Goal: Task Accomplishment & Management: Use online tool/utility

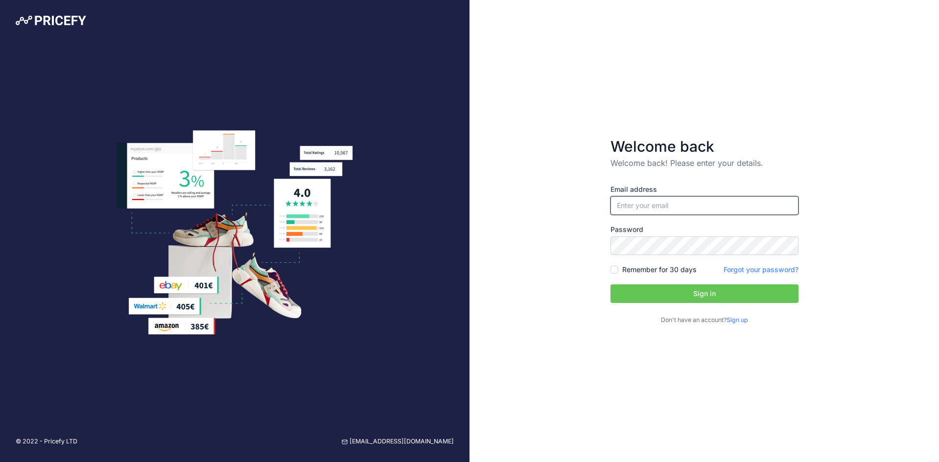
type input "[EMAIL_ADDRESS][DOMAIN_NAME]"
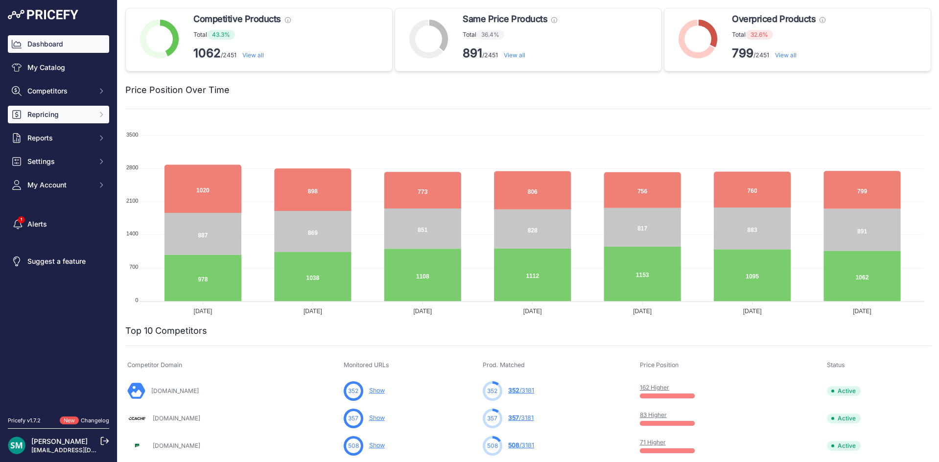
click at [69, 120] on button "Repricing" at bounding box center [58, 115] width 101 height 18
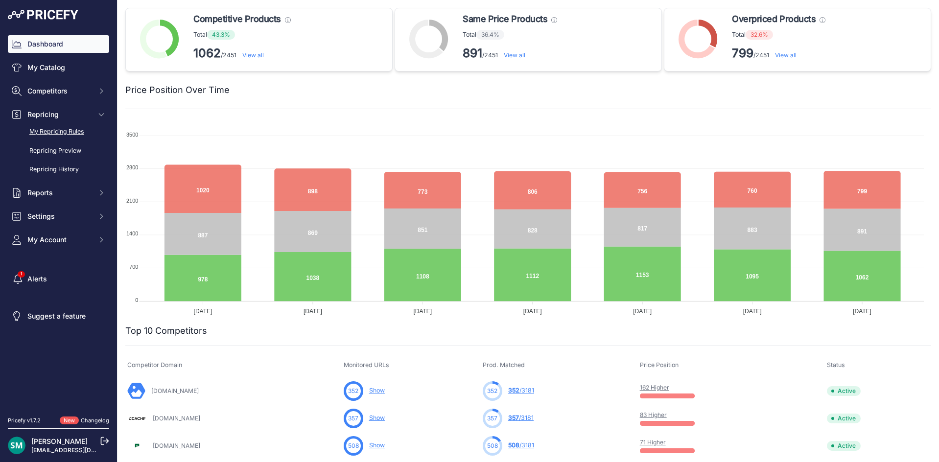
click at [68, 130] on link "My Repricing Rules" at bounding box center [58, 131] width 101 height 17
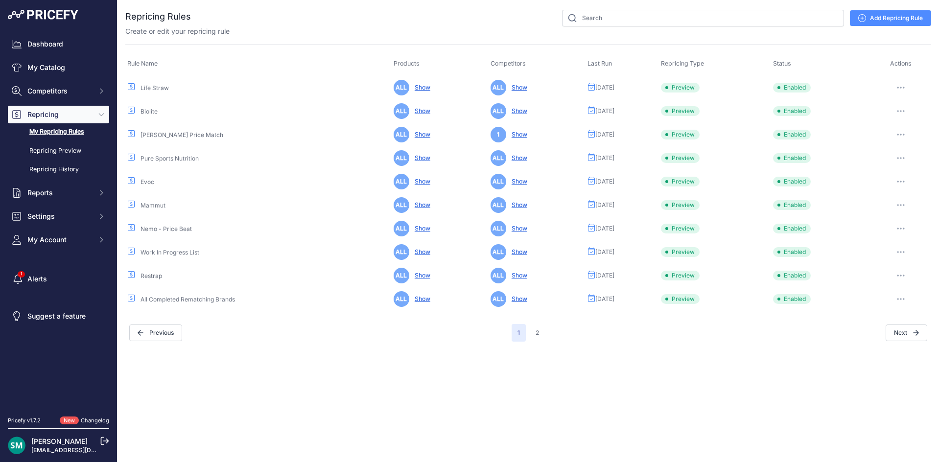
click at [900, 88] on icon "button" at bounding box center [901, 88] width 8 height 2
click at [896, 123] on button "Run Preview" at bounding box center [897, 124] width 63 height 16
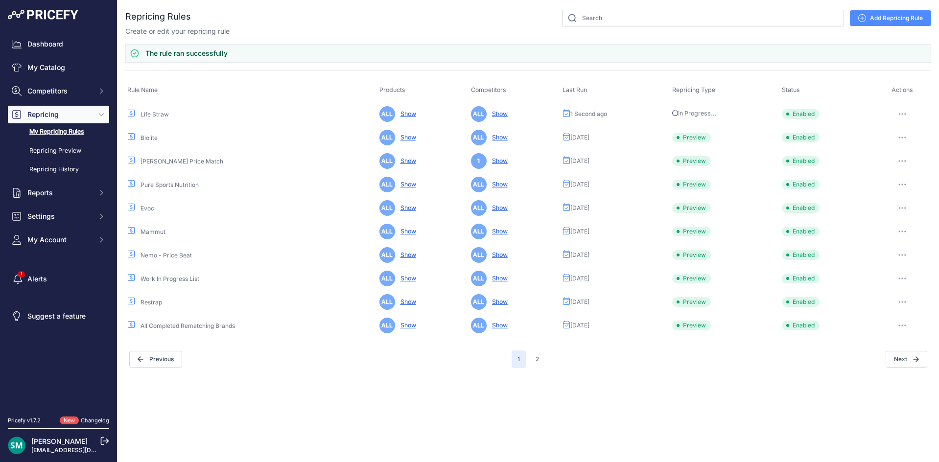
click at [898, 134] on button "button" at bounding box center [902, 138] width 20 height 14
click at [906, 169] on button "Run Preview" at bounding box center [897, 174] width 63 height 16
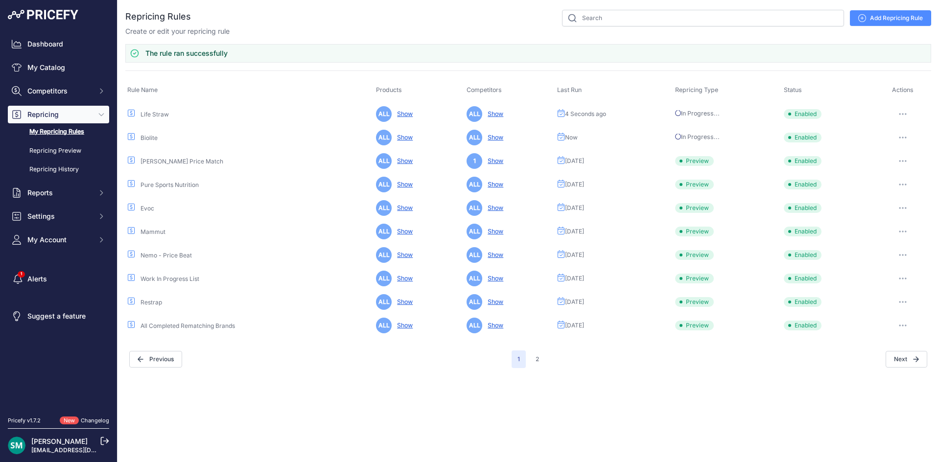
click at [903, 162] on icon "button" at bounding box center [902, 161] width 1 height 1
click at [0, 0] on button "Disable" at bounding box center [0, 0] width 0 height 0
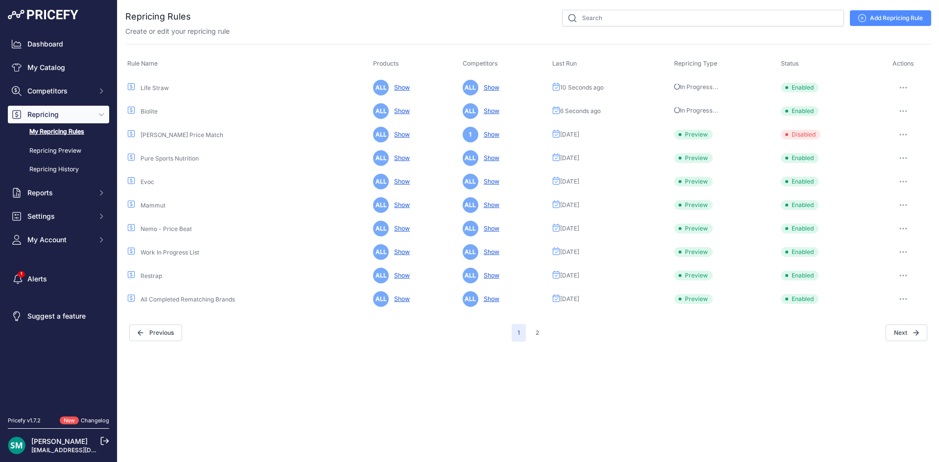
click at [902, 157] on icon "button" at bounding box center [903, 158] width 8 height 2
click at [0, 0] on button "Run Preview" at bounding box center [0, 0] width 0 height 0
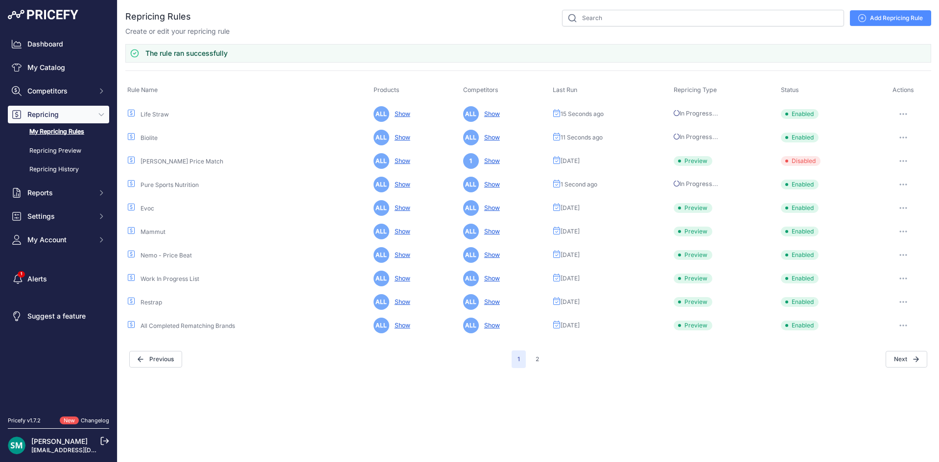
click at [902, 208] on icon "button" at bounding box center [902, 208] width 1 height 1
click at [0, 0] on button "Run Preview" at bounding box center [0, 0] width 0 height 0
click at [901, 237] on button "button" at bounding box center [903, 232] width 20 height 14
click at [0, 0] on button "Run Preview" at bounding box center [0, 0] width 0 height 0
click at [900, 257] on button "button" at bounding box center [903, 255] width 20 height 14
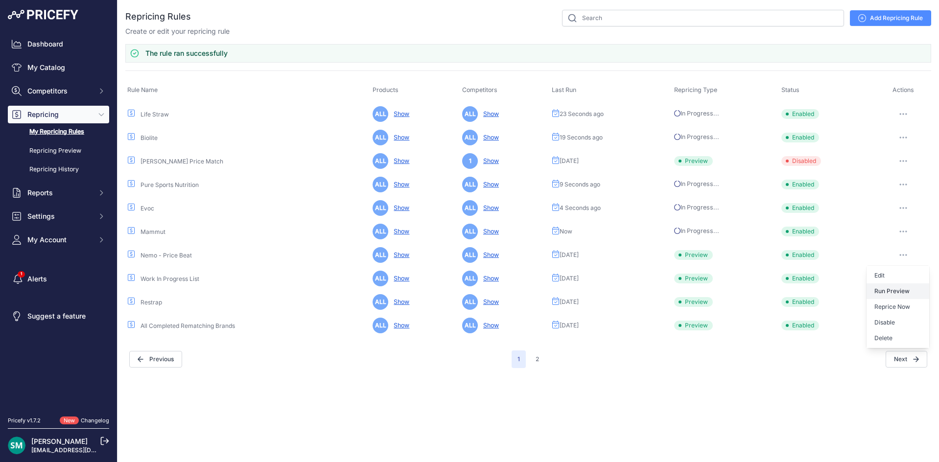
click at [0, 0] on button "Run Preview" at bounding box center [0, 0] width 0 height 0
click at [908, 278] on button "button" at bounding box center [903, 279] width 20 height 14
click at [0, 0] on button "Run Preview" at bounding box center [0, 0] width 0 height 0
click at [902, 305] on button "button" at bounding box center [903, 302] width 20 height 14
click at [0, 0] on button "Run Preview" at bounding box center [0, 0] width 0 height 0
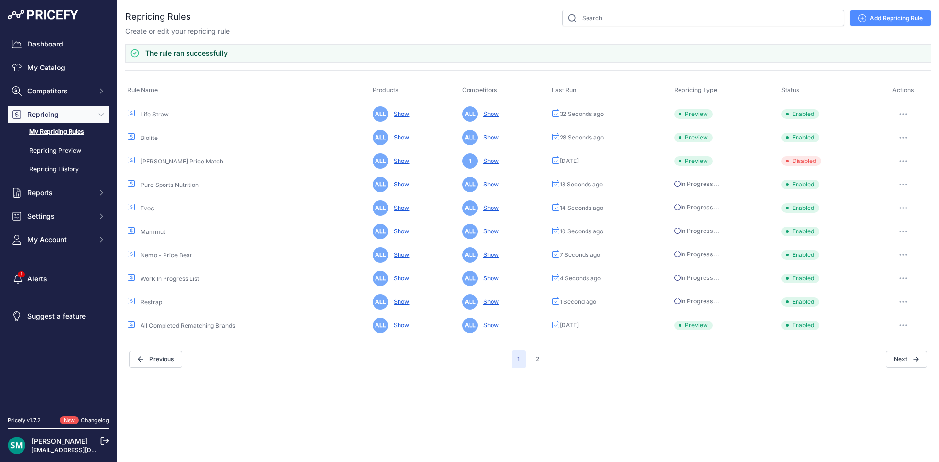
click at [906, 324] on icon "button" at bounding box center [903, 325] width 8 height 2
click at [0, 0] on button "Run Preview" at bounding box center [0, 0] width 0 height 0
click at [539, 363] on button "2" at bounding box center [537, 359] width 15 height 18
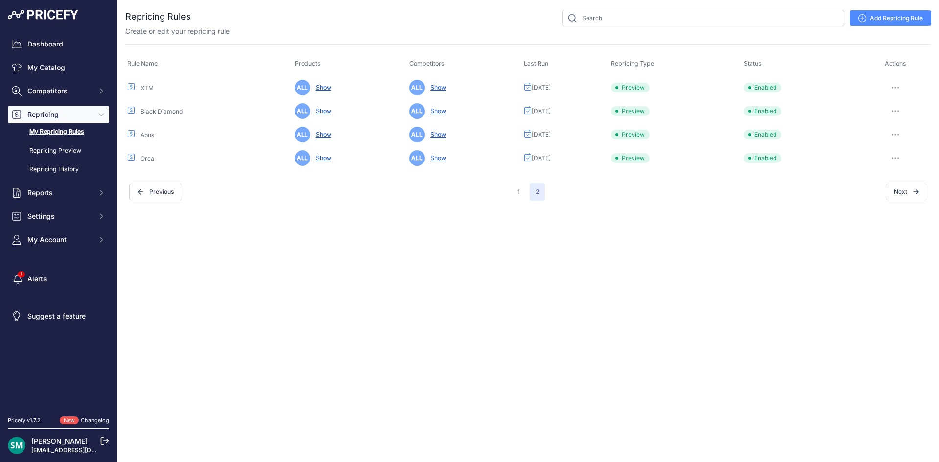
click at [896, 87] on icon "button" at bounding box center [895, 88] width 8 height 2
click at [901, 121] on button "Run Preview" at bounding box center [897, 124] width 63 height 16
click at [897, 112] on button "button" at bounding box center [895, 111] width 20 height 14
click at [898, 145] on button "Run Preview" at bounding box center [897, 147] width 63 height 16
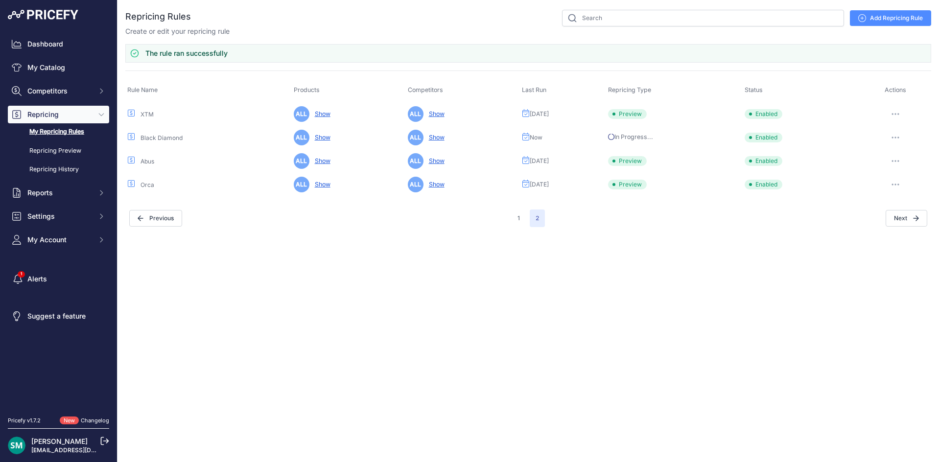
click at [899, 116] on button "button" at bounding box center [895, 114] width 20 height 14
click at [896, 149] on button "Run Preview" at bounding box center [897, 150] width 63 height 16
click at [896, 160] on icon "button" at bounding box center [895, 161] width 8 height 2
click at [0, 0] on button "Run Preview" at bounding box center [0, 0] width 0 height 0
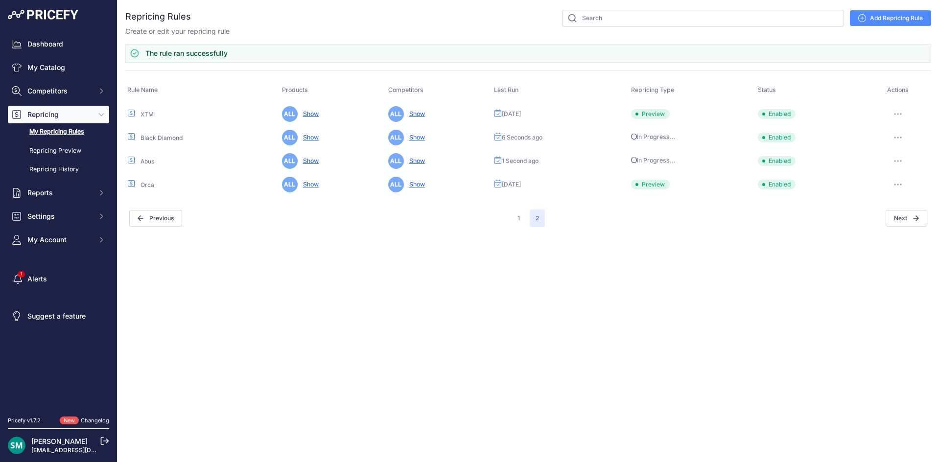
click at [896, 185] on button "button" at bounding box center [898, 185] width 20 height 14
click at [0, 0] on button "Run Preview" at bounding box center [0, 0] width 0 height 0
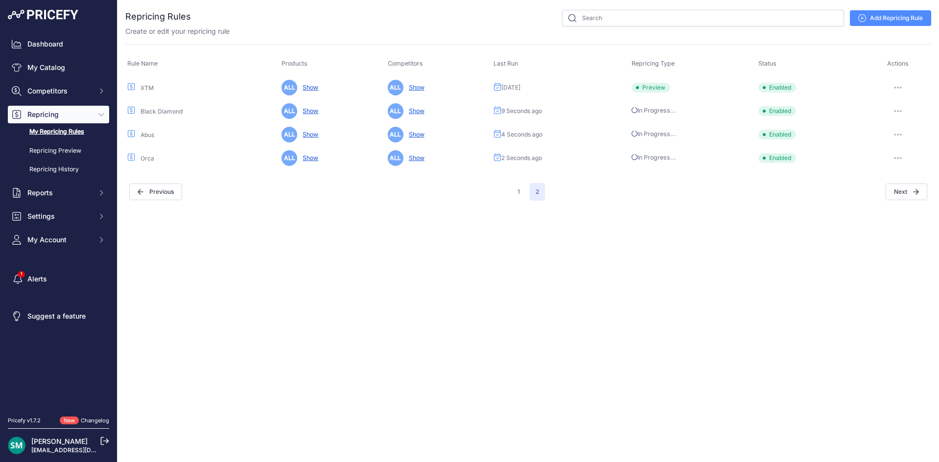
click at [900, 87] on icon "button" at bounding box center [898, 88] width 8 height 2
click at [906, 129] on button "Run Preview" at bounding box center [897, 124] width 63 height 16
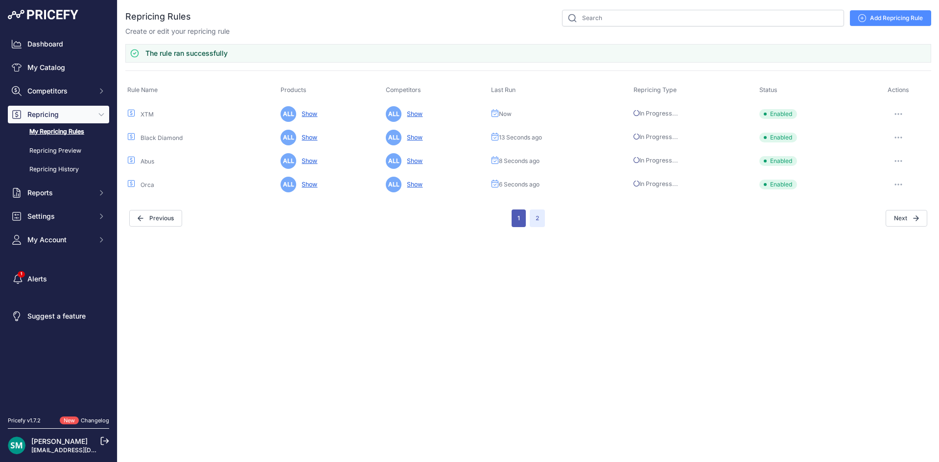
click at [513, 211] on button "1" at bounding box center [518, 218] width 14 height 18
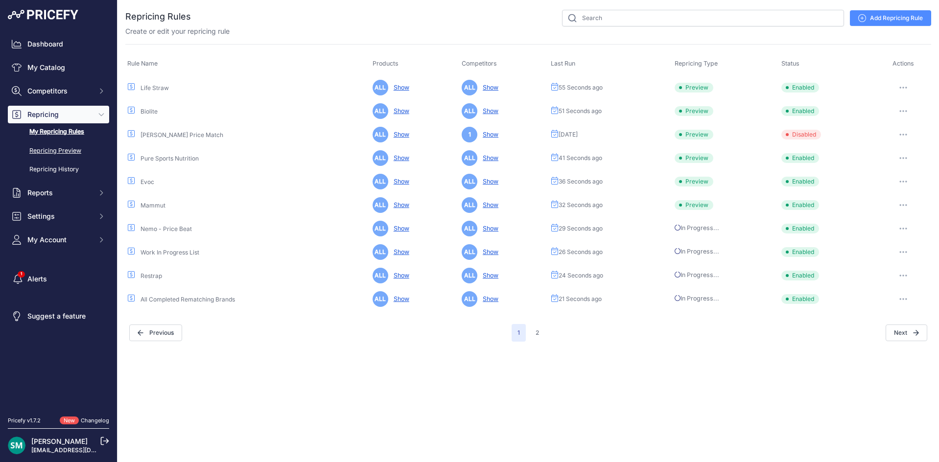
click at [65, 147] on link "Repricing Preview" at bounding box center [58, 150] width 101 height 17
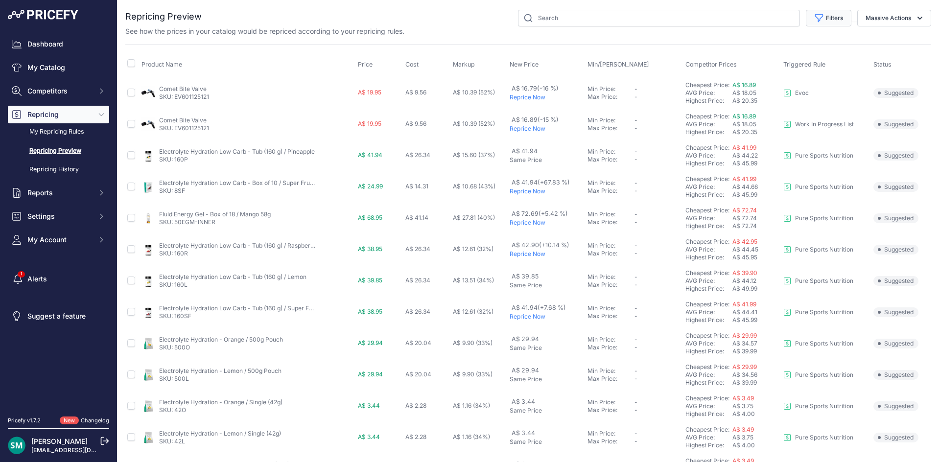
click at [823, 23] on button "Filters" at bounding box center [829, 18] width 46 height 17
click at [795, 141] on select "Select an option I am higher Same price I am lower" at bounding box center [796, 137] width 94 height 17
select select "1"
click at [749, 129] on select "Select an option I am higher Same price I am lower" at bounding box center [796, 137] width 94 height 17
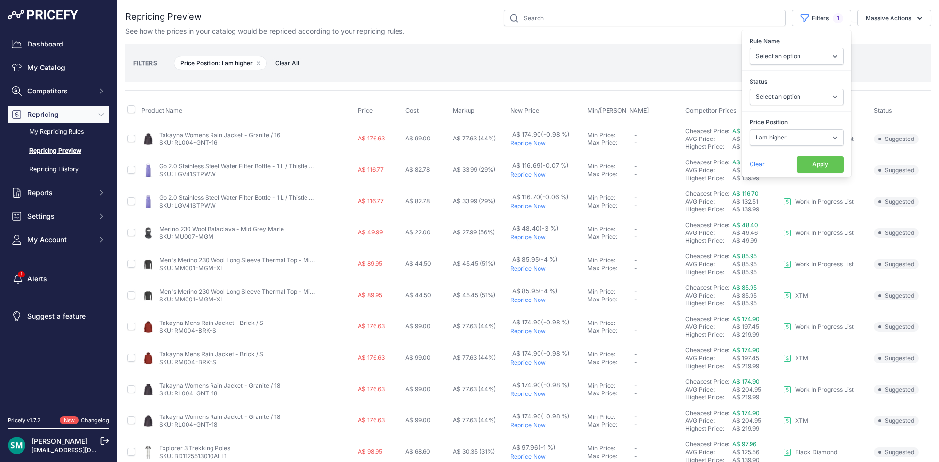
click at [824, 165] on button "Apply" at bounding box center [819, 164] width 47 height 17
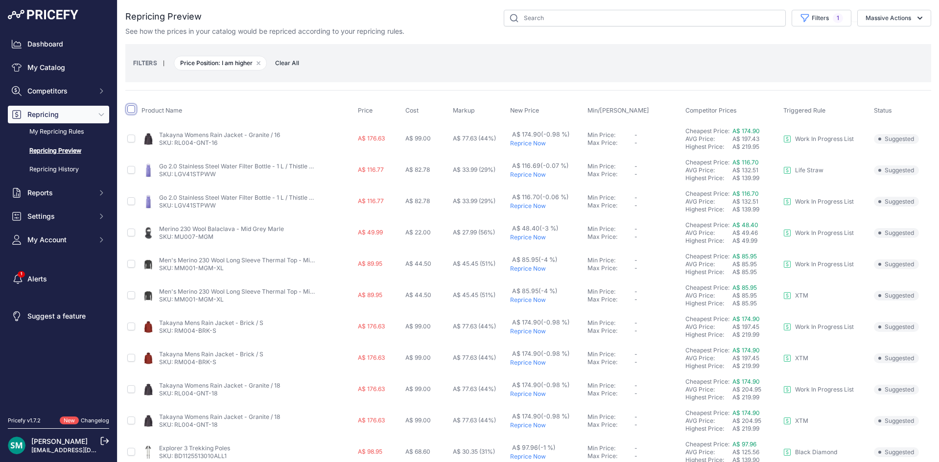
click at [133, 110] on input "checkbox" at bounding box center [131, 109] width 8 height 8
checkbox input "true"
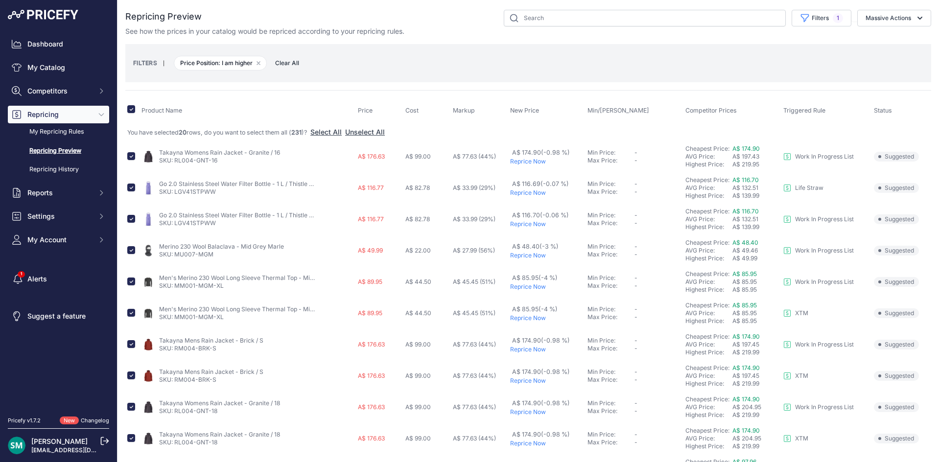
drag, startPoint x: 872, startPoint y: 22, endPoint x: 875, endPoint y: 44, distance: 22.2
click at [872, 22] on button "Massive Actions" at bounding box center [894, 18] width 74 height 17
click at [876, 46] on button "Reprice Now" at bounding box center [892, 41] width 78 height 18
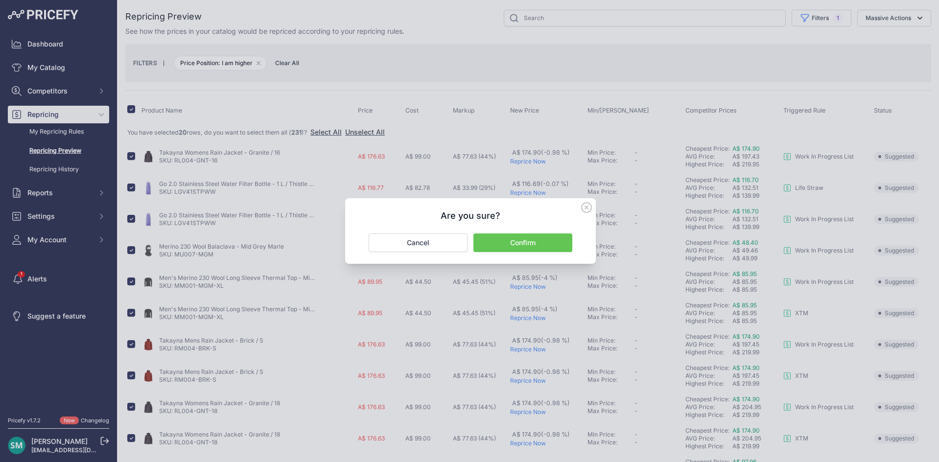
click at [512, 241] on button "Confirm" at bounding box center [522, 242] width 99 height 19
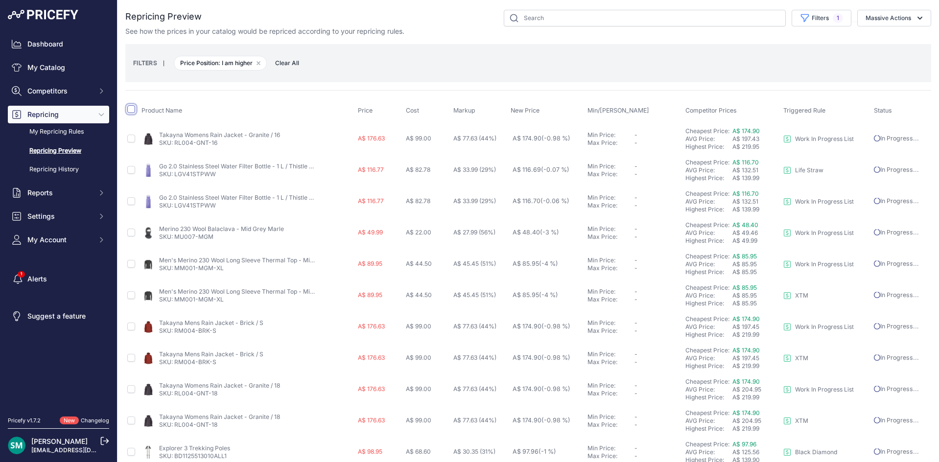
click at [135, 107] on input "checkbox" at bounding box center [131, 109] width 8 height 8
checkbox input "true"
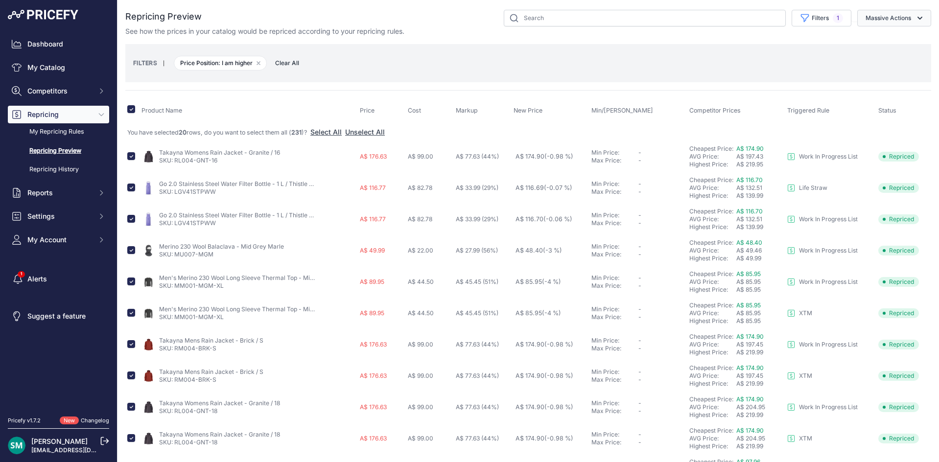
click at [891, 20] on button "Massive Actions" at bounding box center [894, 18] width 74 height 17
click at [902, 46] on button "Reprice Now" at bounding box center [892, 41] width 78 height 18
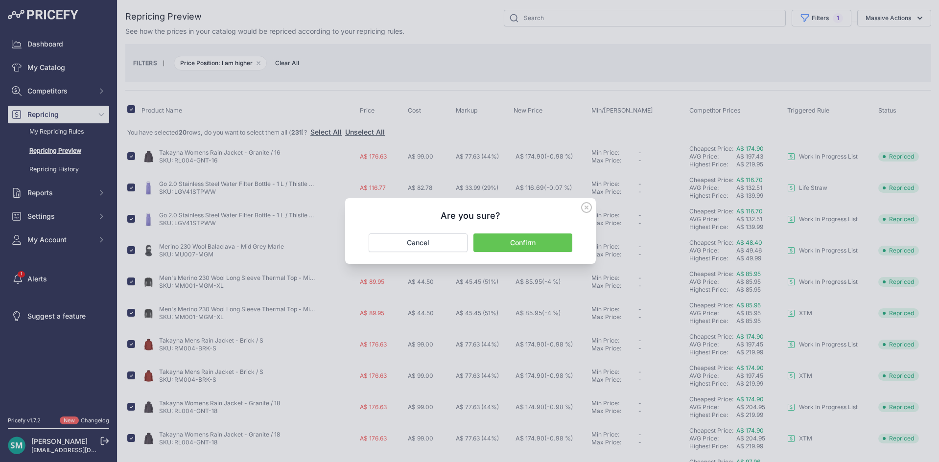
click at [547, 243] on button "Confirm" at bounding box center [522, 242] width 99 height 19
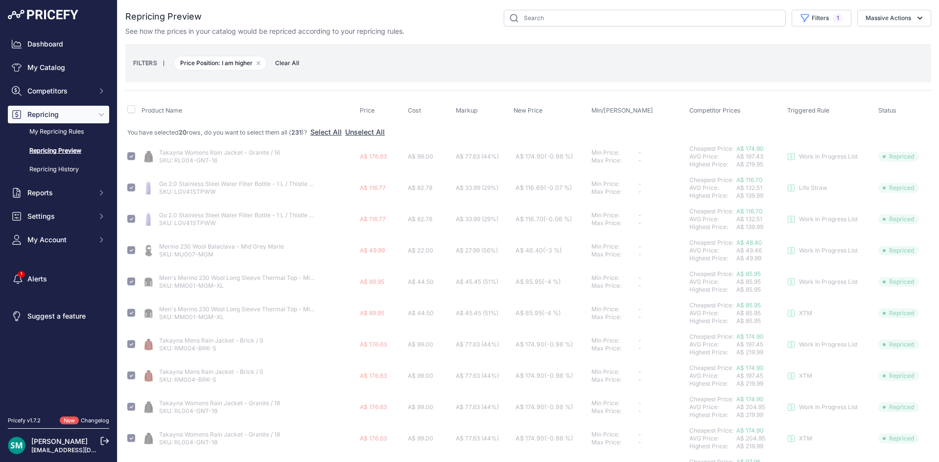
checkbox input "false"
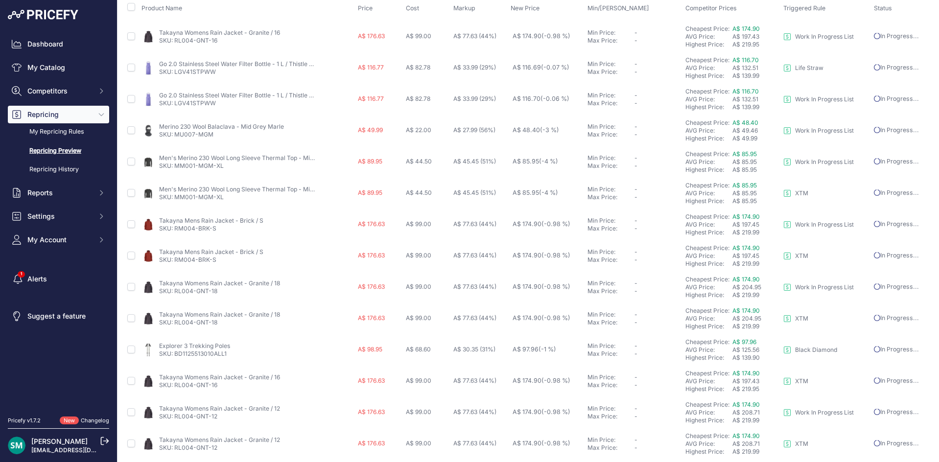
scroll to position [355, 0]
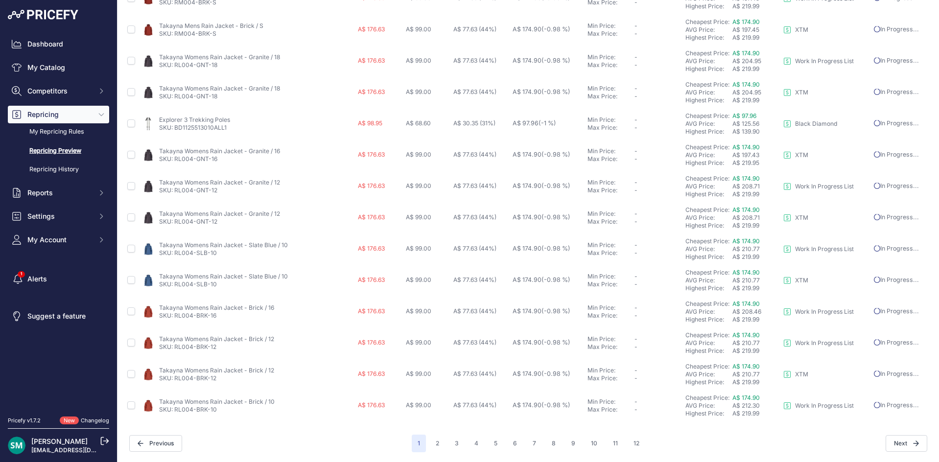
drag, startPoint x: 437, startPoint y: 443, endPoint x: 443, endPoint y: 449, distance: 8.3
click at [437, 443] on button "2" at bounding box center [437, 444] width 15 height 18
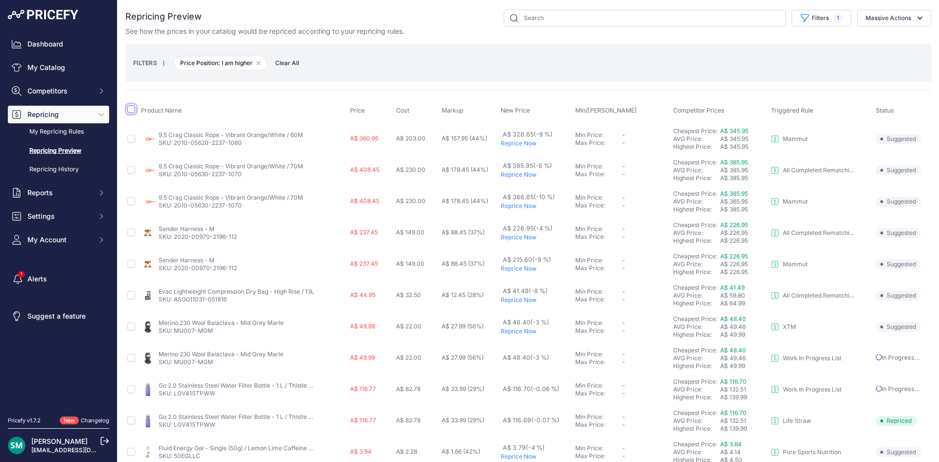
click at [132, 107] on input "checkbox" at bounding box center [131, 109] width 8 height 8
checkbox input "true"
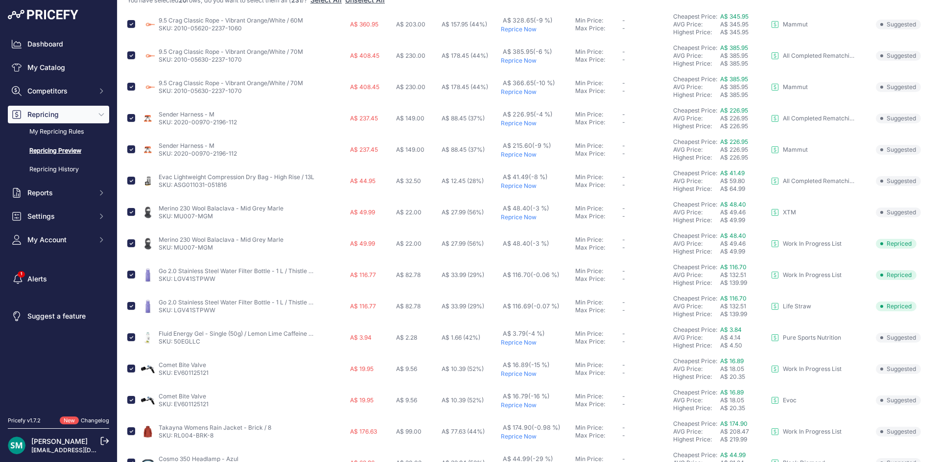
scroll to position [147, 0]
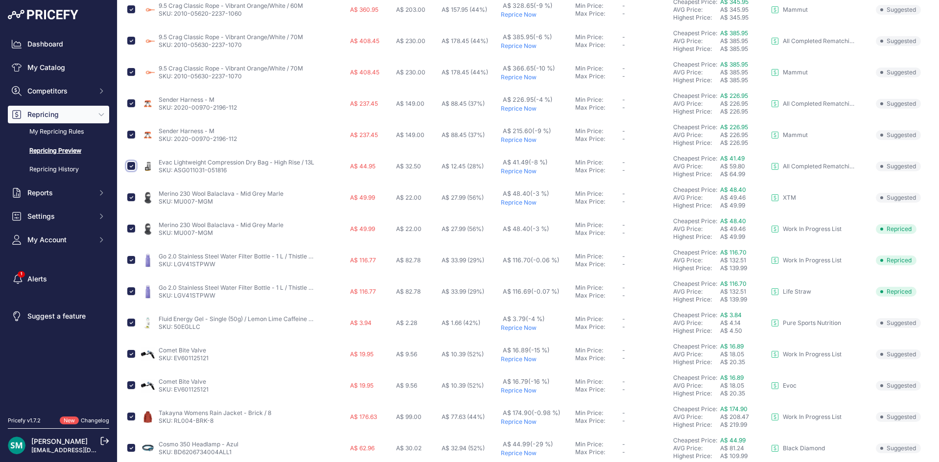
click at [131, 164] on input "checkbox" at bounding box center [131, 166] width 8 height 8
checkbox input "false"
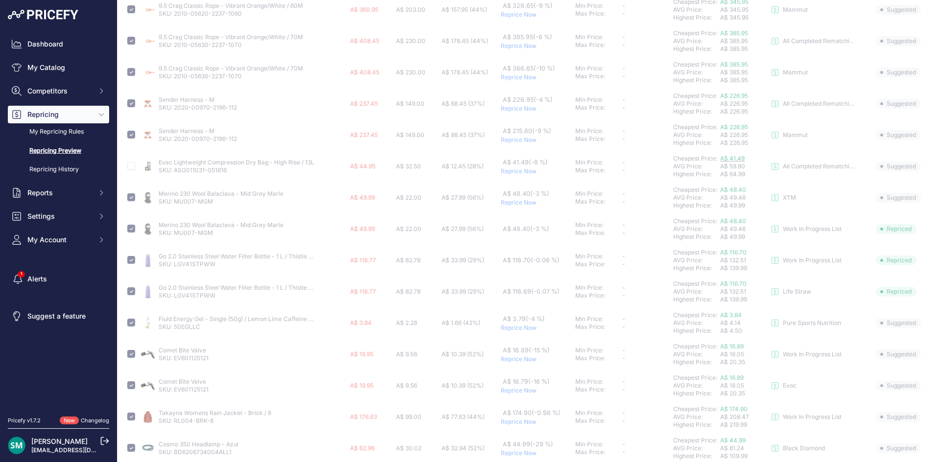
checkbox input "false"
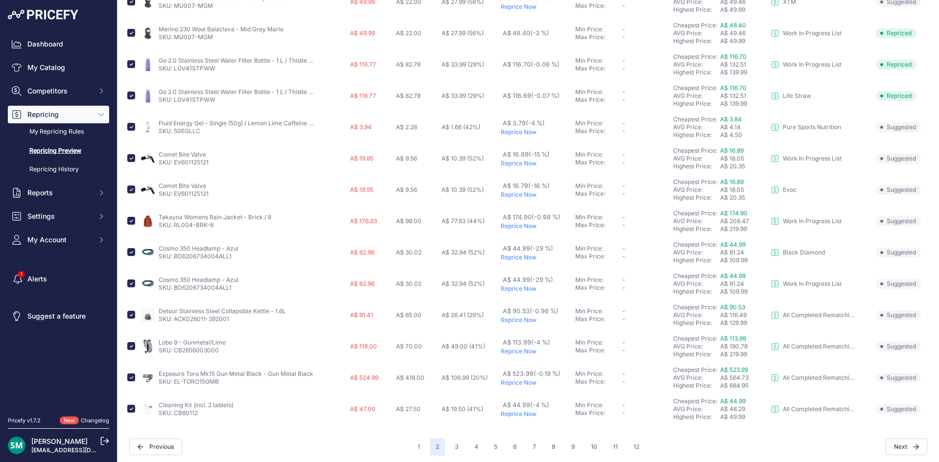
scroll to position [346, 0]
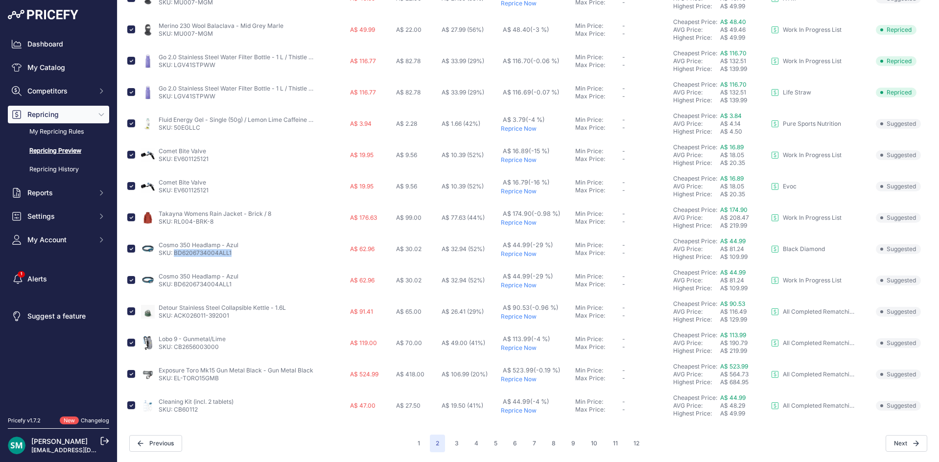
drag, startPoint x: 252, startPoint y: 256, endPoint x: 175, endPoint y: 255, distance: 76.3
click at [175, 255] on div "Cosmo 350 Headlamp - Azul SKU: BD6206734004ALL1" at bounding box center [243, 249] width 205 height 16
copy link "BD6206734004ALL1"
click at [134, 248] on input "checkbox" at bounding box center [131, 249] width 8 height 8
checkbox input "false"
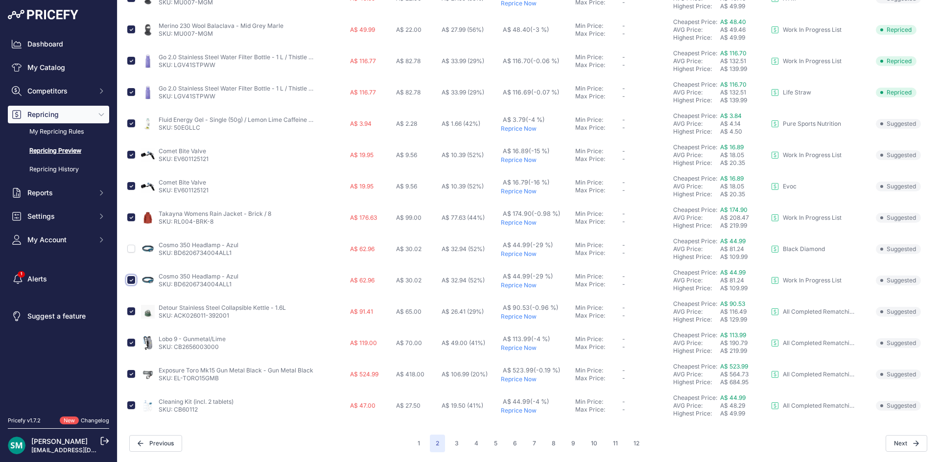
click at [129, 281] on input "checkbox" at bounding box center [131, 280] width 8 height 8
checkbox input "false"
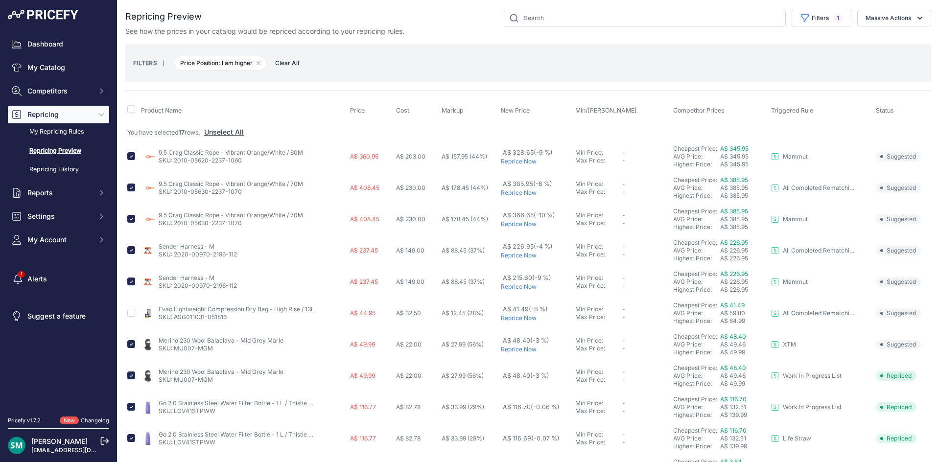
click at [896, 9] on div "You are not connected to the internet. Repricing Preview" at bounding box center [528, 404] width 806 height 808
click at [897, 18] on button "Massive Actions" at bounding box center [894, 18] width 74 height 17
click at [891, 45] on button "Reprice Now" at bounding box center [892, 41] width 78 height 18
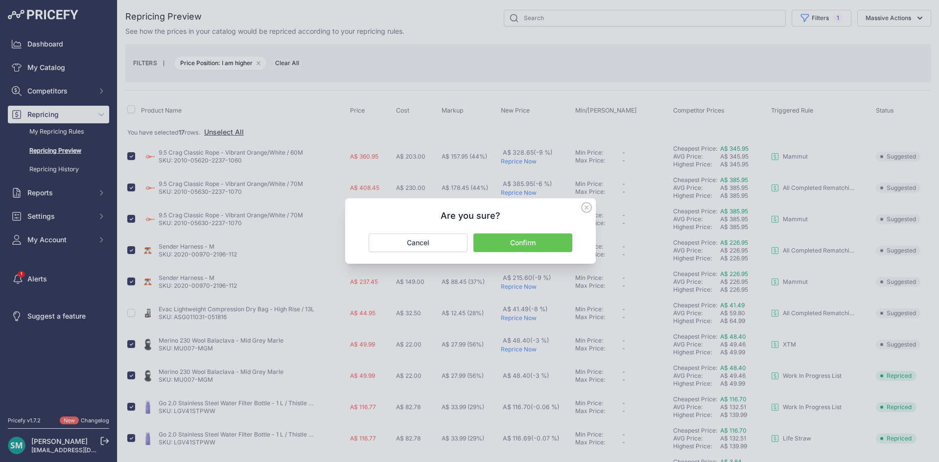
click at [516, 249] on button "Confirm" at bounding box center [522, 242] width 99 height 19
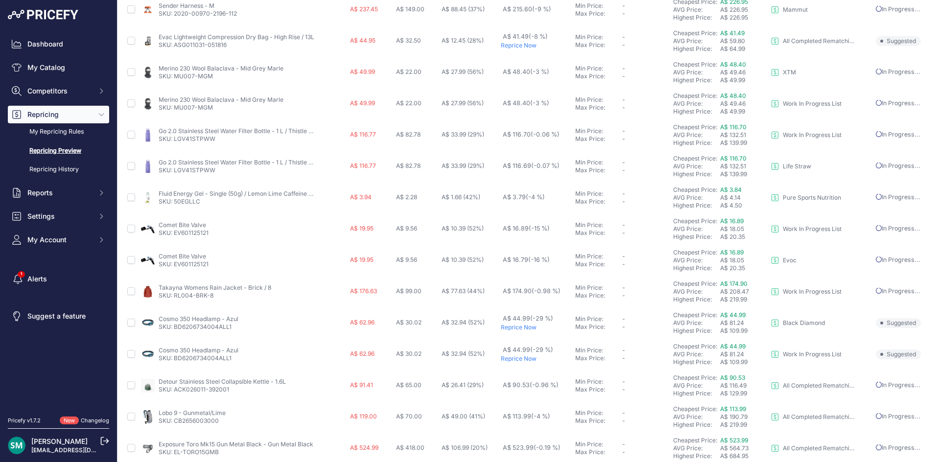
scroll to position [328, 0]
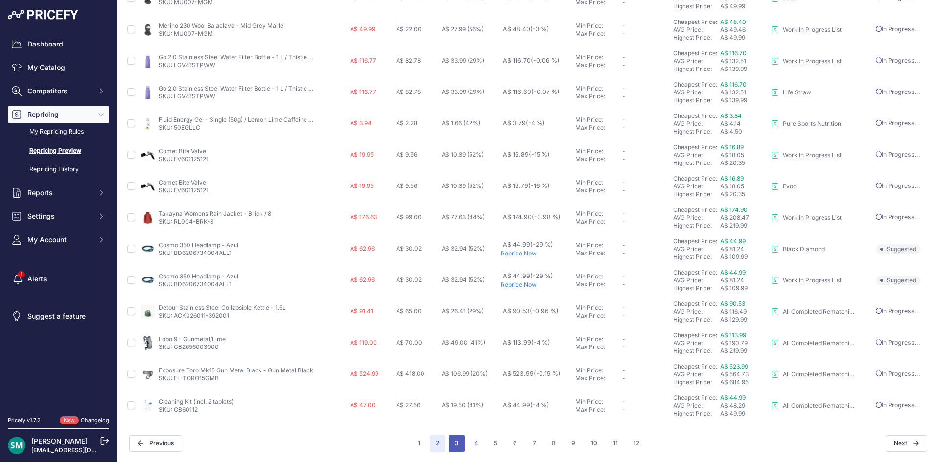
click at [449, 438] on button "3" at bounding box center [457, 444] width 16 height 18
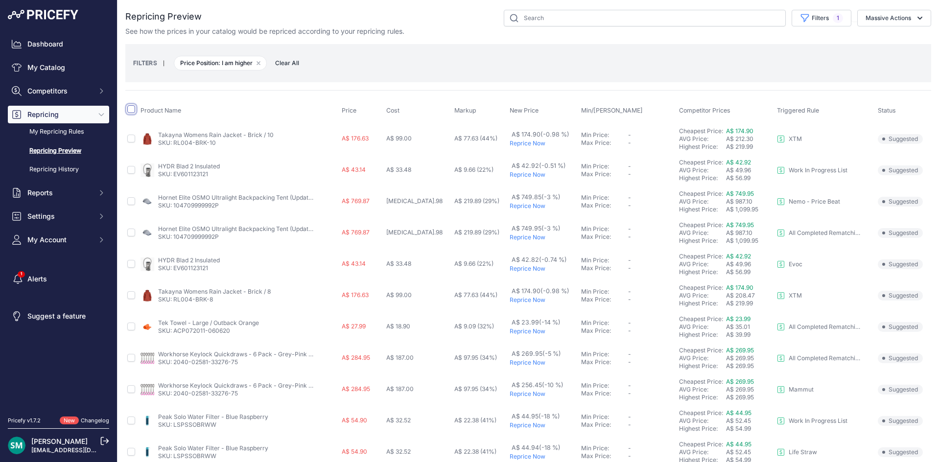
click at [129, 109] on input "checkbox" at bounding box center [131, 109] width 8 height 8
checkbox input "true"
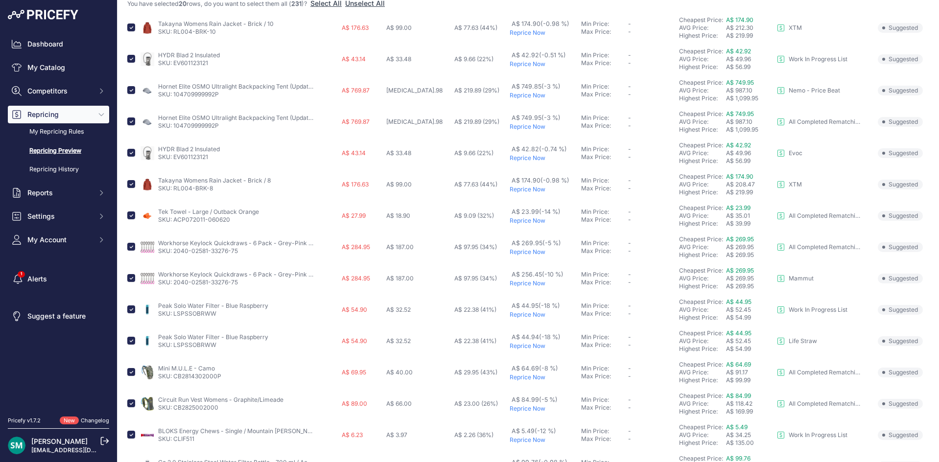
scroll to position [3, 0]
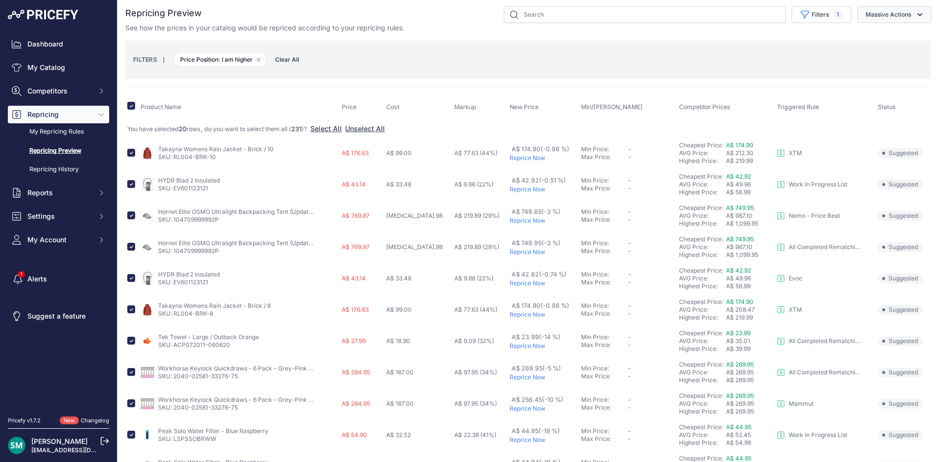
drag, startPoint x: 890, startPoint y: 9, endPoint x: 892, endPoint y: 16, distance: 7.1
click at [890, 9] on button "Massive Actions" at bounding box center [894, 14] width 74 height 17
drag, startPoint x: 889, startPoint y: 37, endPoint x: 889, endPoint y: 46, distance: 8.3
click at [889, 38] on span "Reprice Now" at bounding box center [880, 37] width 41 height 8
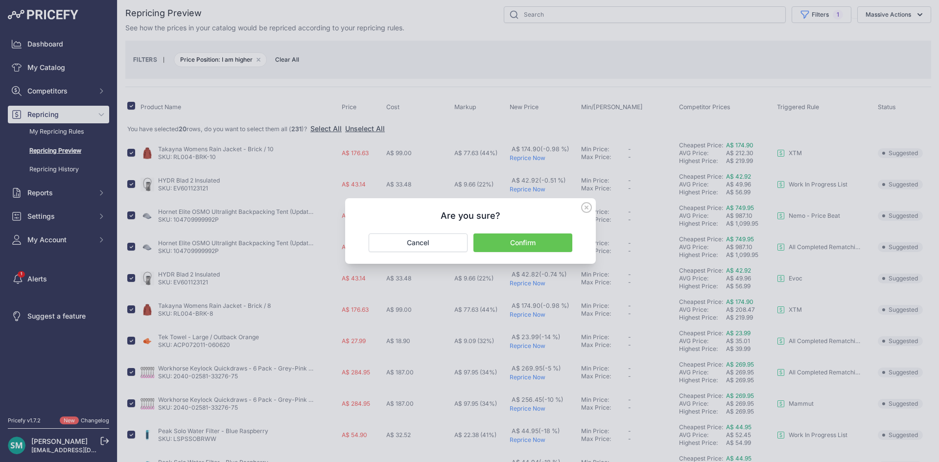
click at [520, 241] on button "Confirm" at bounding box center [522, 242] width 99 height 19
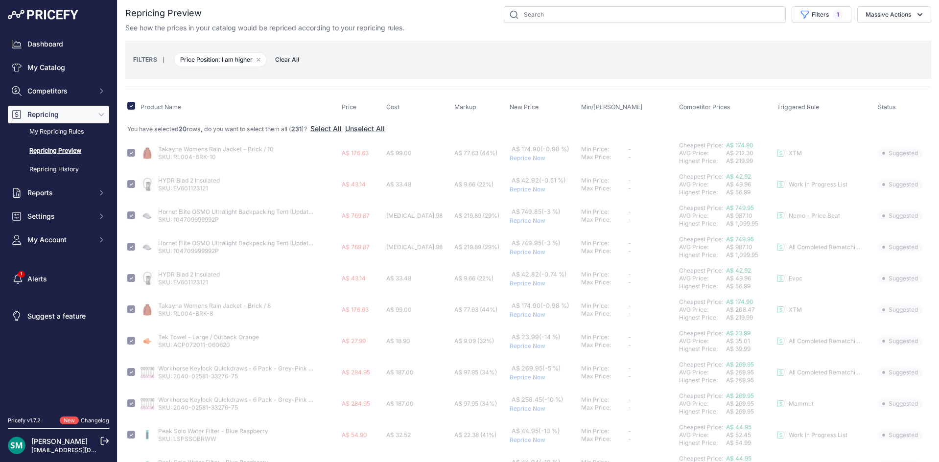
checkbox input "false"
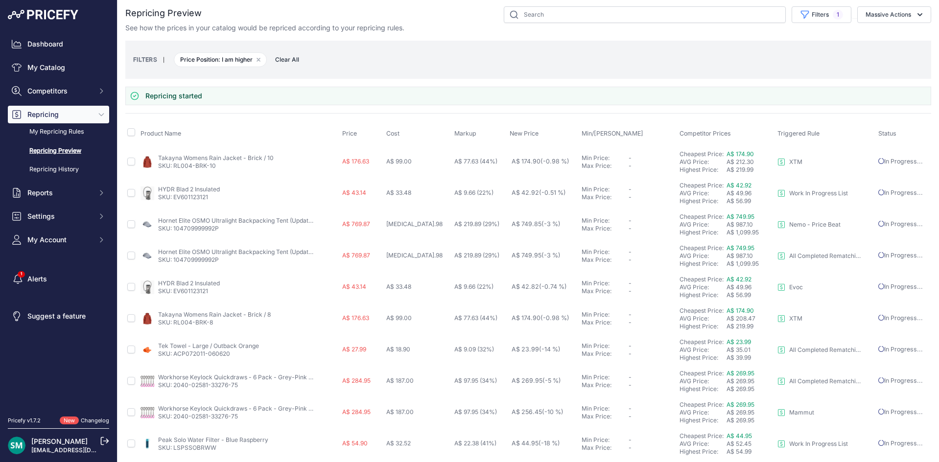
scroll to position [355, 0]
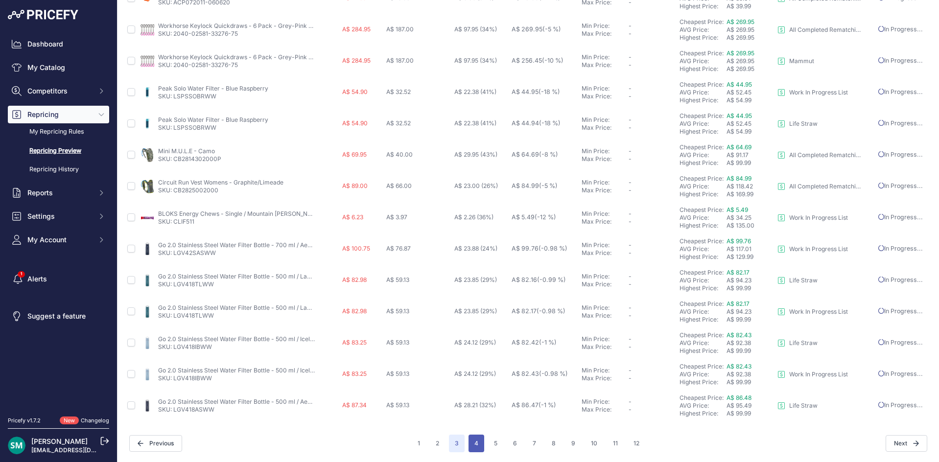
click at [469, 447] on button "4" at bounding box center [476, 444] width 16 height 18
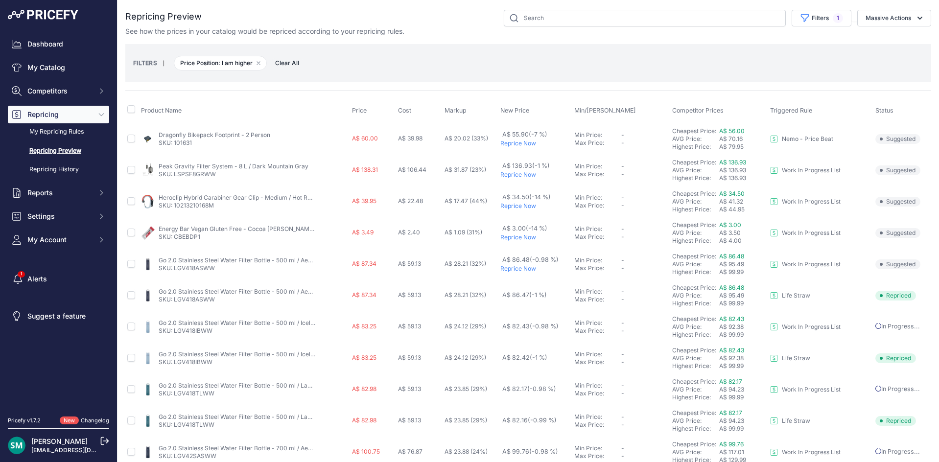
click at [130, 114] on span at bounding box center [131, 110] width 8 height 7
click at [131, 110] on input "checkbox" at bounding box center [131, 109] width 8 height 8
checkbox input "true"
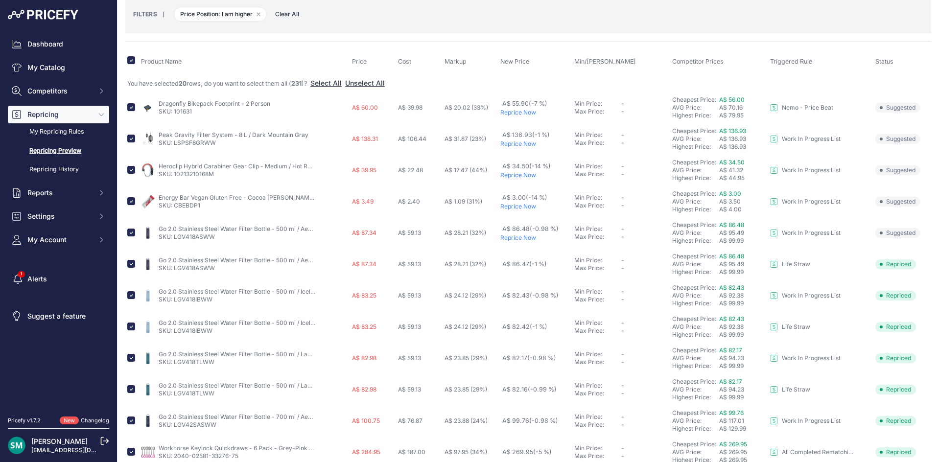
scroll to position [98, 0]
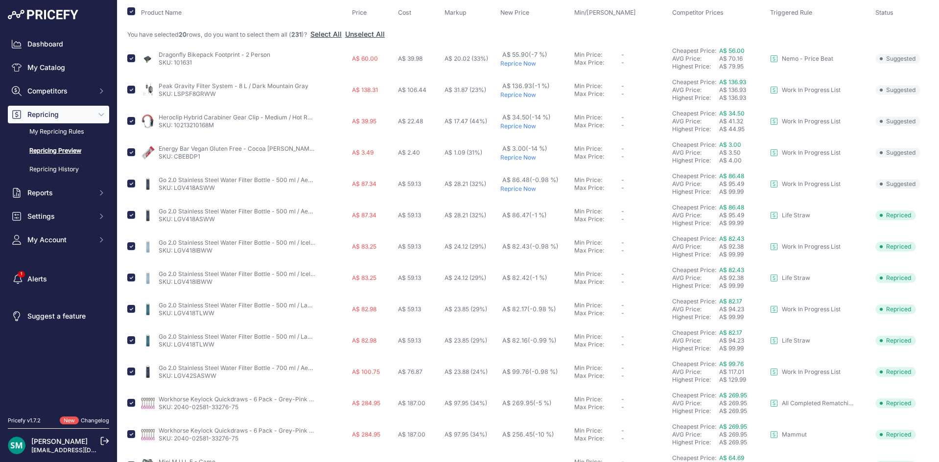
click at [126, 150] on td at bounding box center [132, 152] width 14 height 31
click at [132, 152] on input "checkbox" at bounding box center [131, 152] width 8 height 8
checkbox input "false"
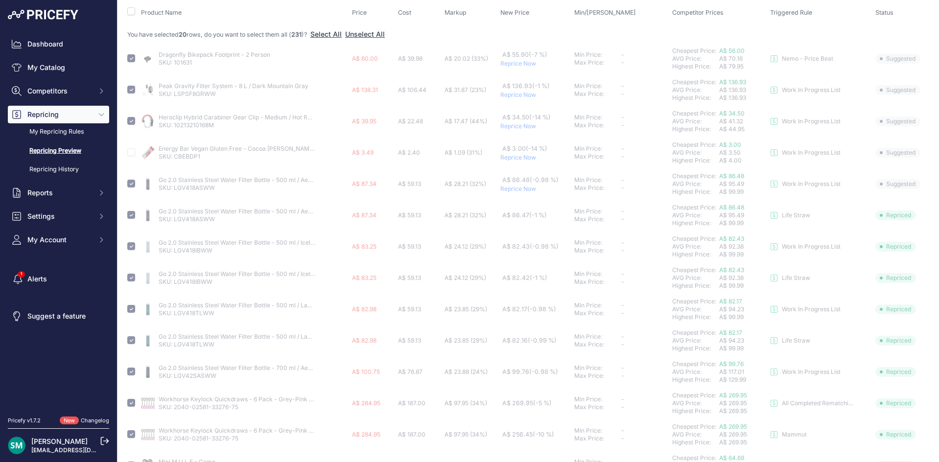
checkbox input "false"
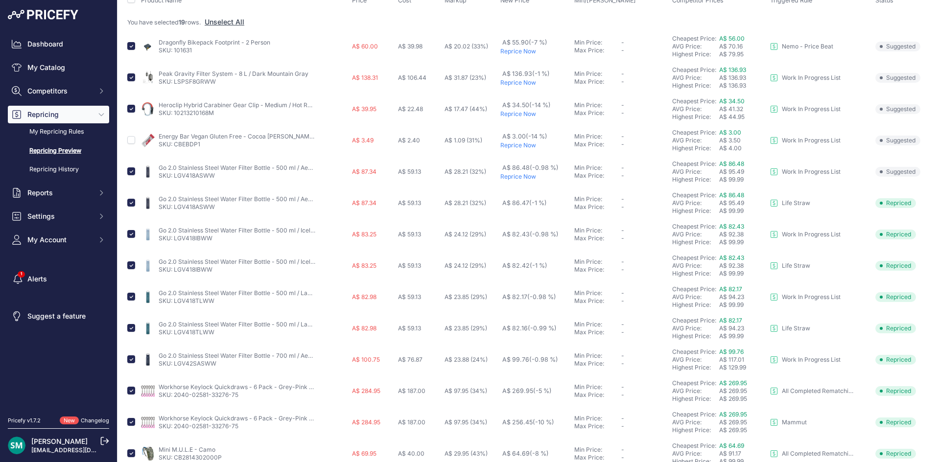
scroll to position [0, 0]
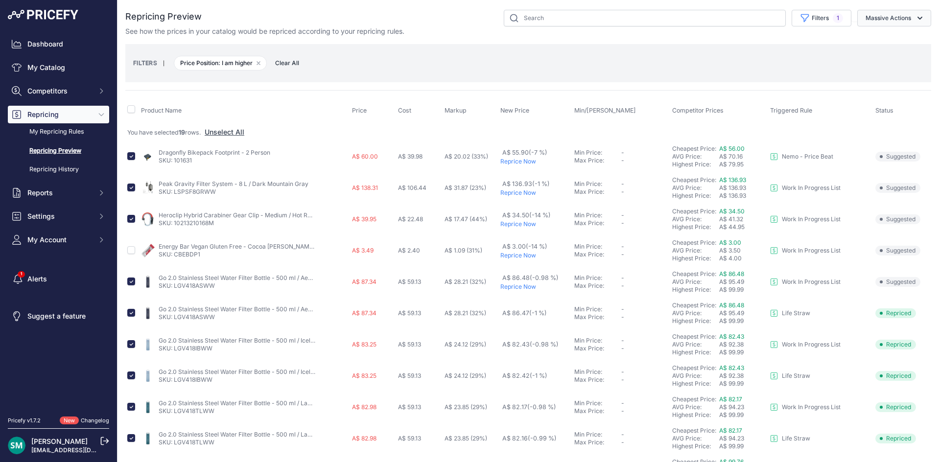
click at [893, 22] on button "Massive Actions" at bounding box center [894, 18] width 74 height 17
drag, startPoint x: 891, startPoint y: 39, endPoint x: 884, endPoint y: 59, distance: 21.2
click at [891, 39] on span "Reprice Now" at bounding box center [880, 41] width 41 height 8
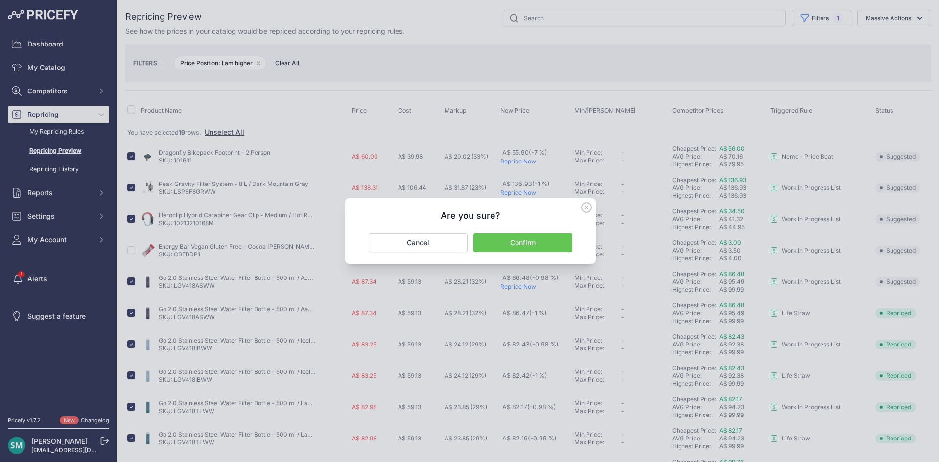
click at [532, 243] on button "Confirm" at bounding box center [522, 242] width 99 height 19
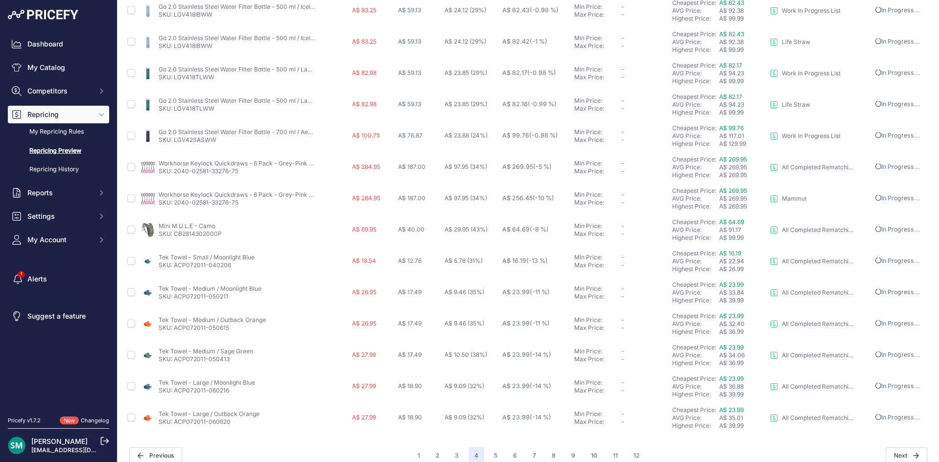
scroll to position [355, 0]
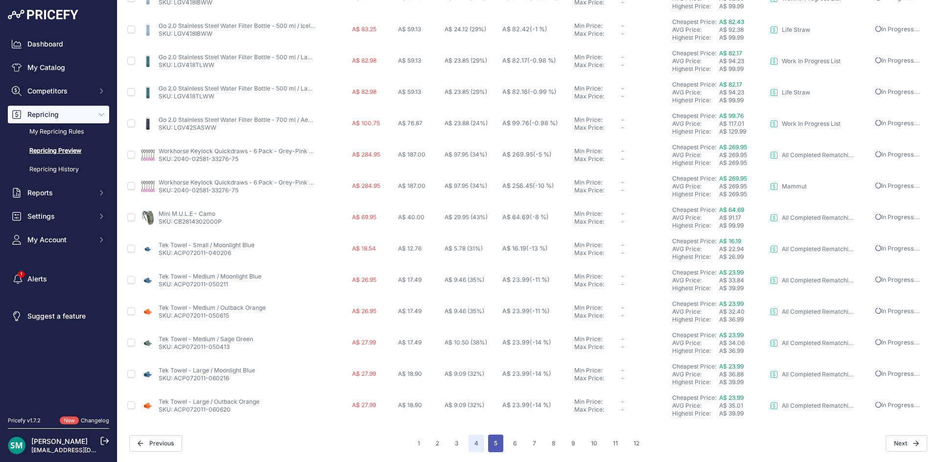
click at [493, 444] on button "5" at bounding box center [495, 444] width 15 height 18
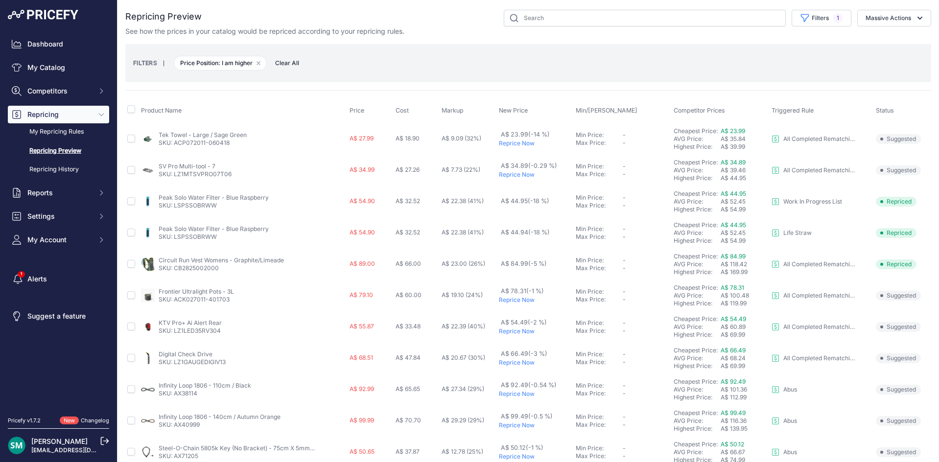
click at [506, 144] on p "Reprice Now" at bounding box center [535, 143] width 73 height 8
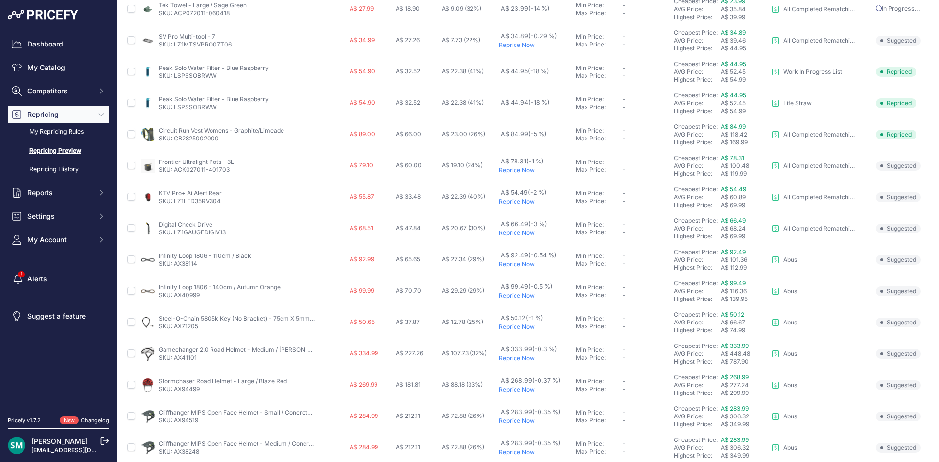
scroll to position [147, 0]
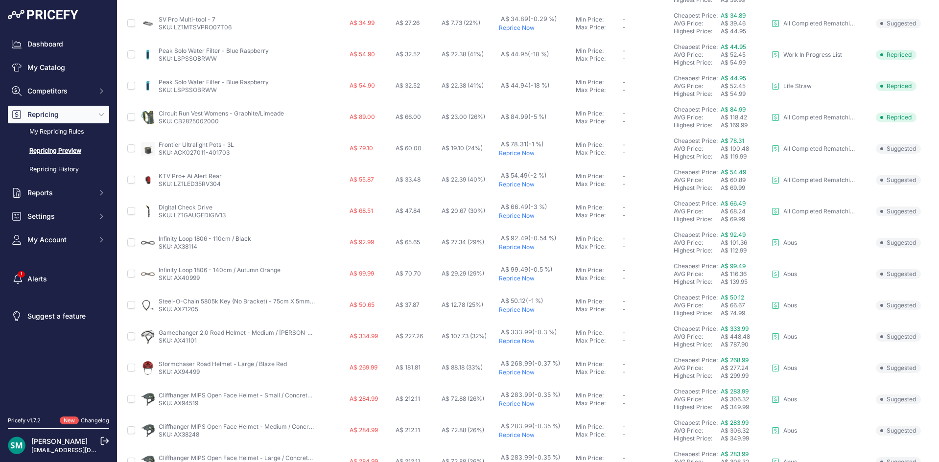
click at [518, 185] on p "Reprice Now" at bounding box center [535, 185] width 73 height 8
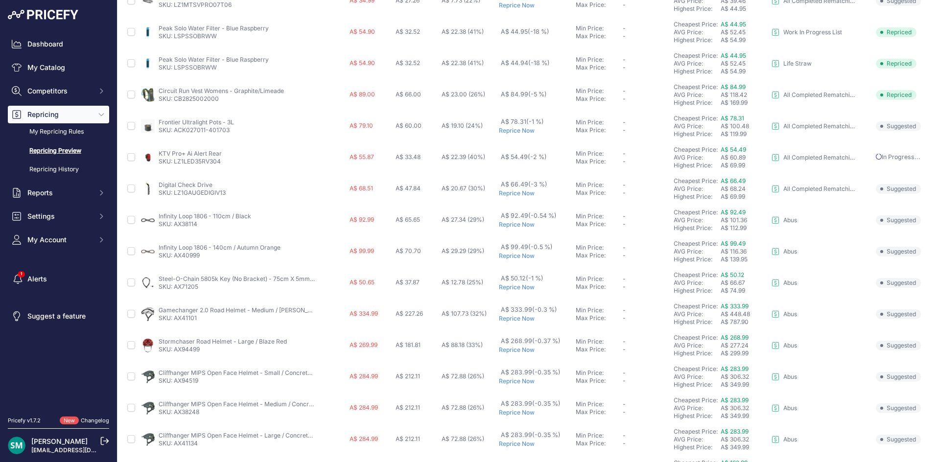
scroll to position [222, 0]
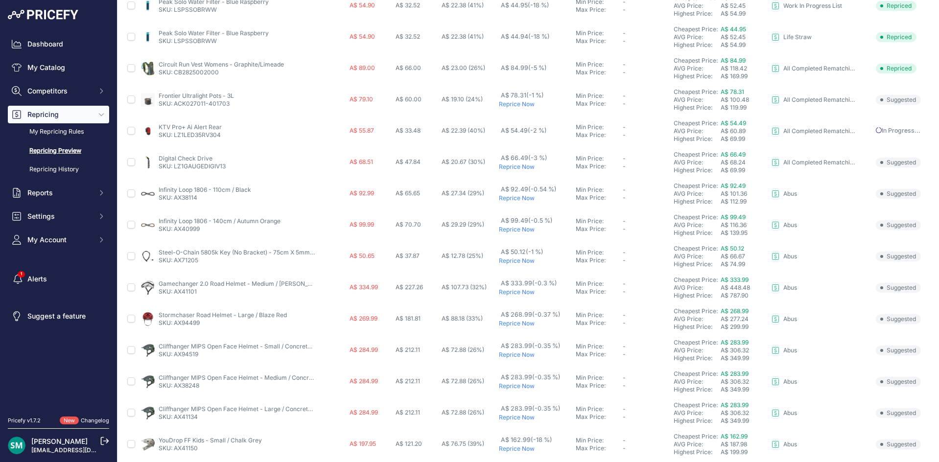
click at [519, 165] on p "Reprice Now" at bounding box center [535, 167] width 73 height 8
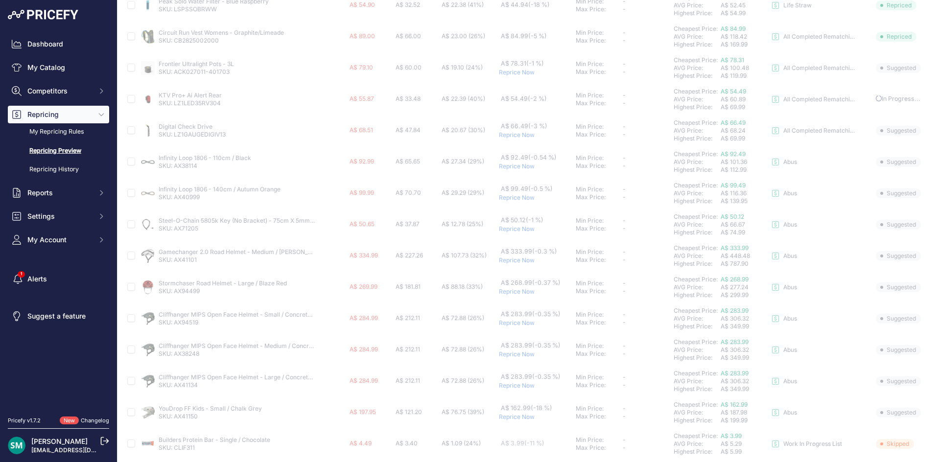
scroll to position [271, 0]
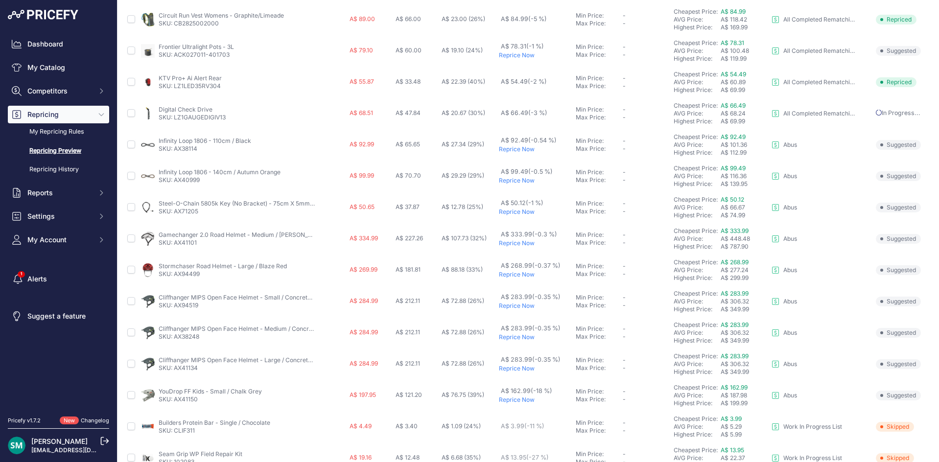
click at [521, 149] on p "Reprice Now" at bounding box center [535, 149] width 73 height 8
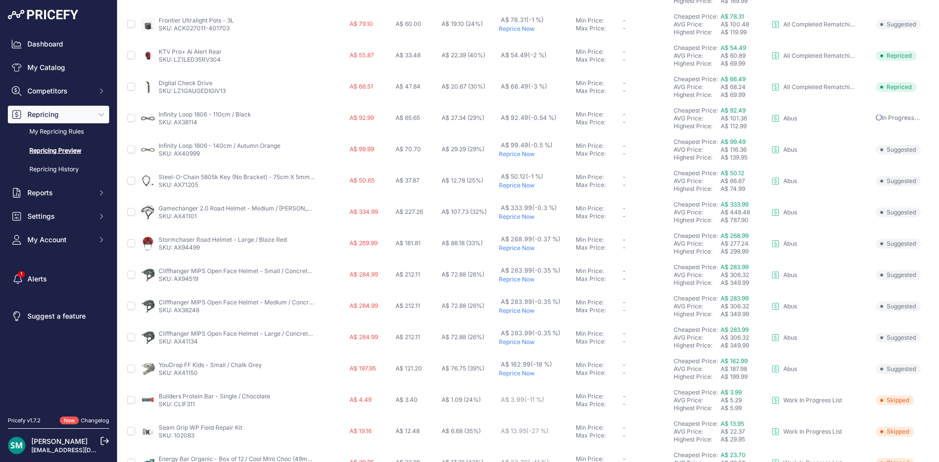
scroll to position [245, 0]
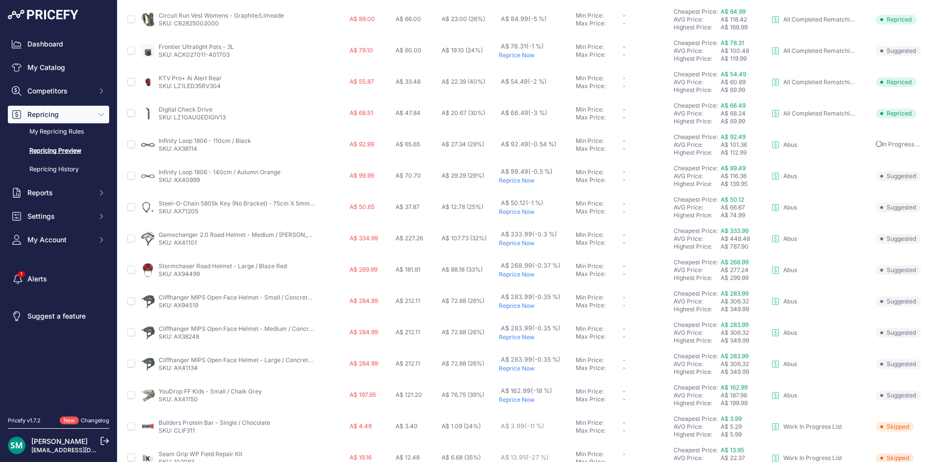
click at [520, 181] on p "Reprice Now" at bounding box center [535, 181] width 73 height 8
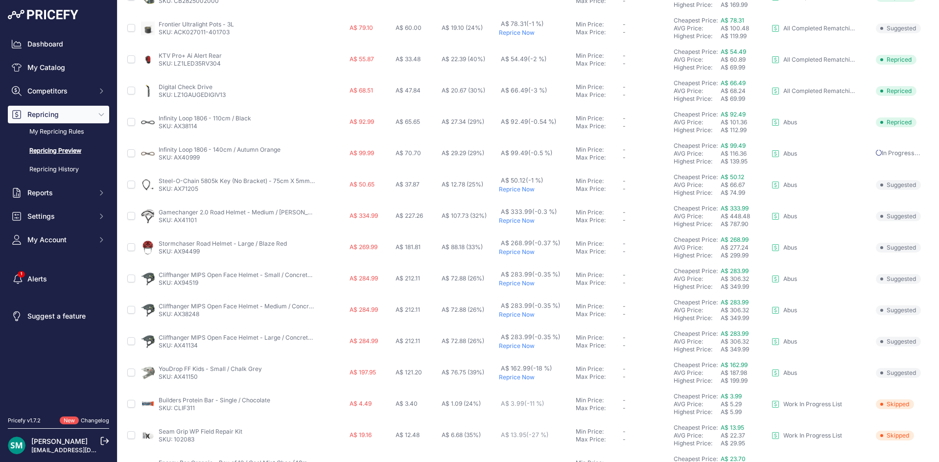
scroll to position [320, 0]
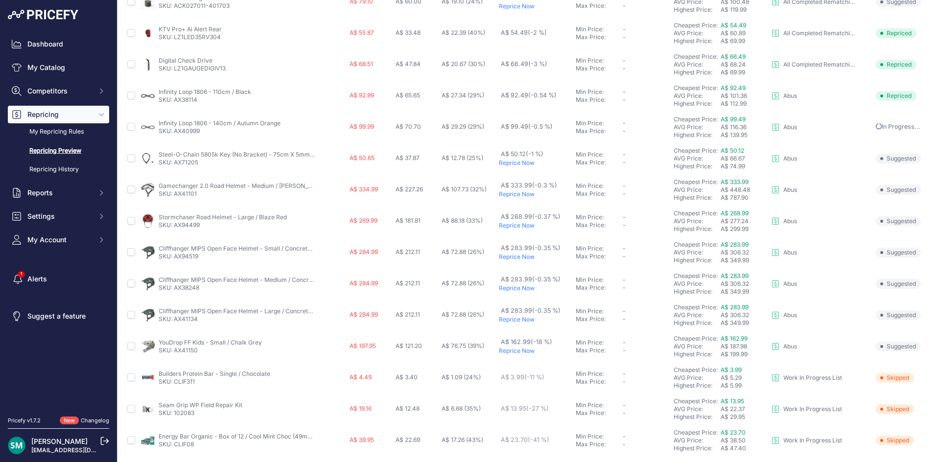
click at [522, 162] on p "Reprice Now" at bounding box center [535, 163] width 73 height 8
click at [519, 196] on p "Reprice Now" at bounding box center [535, 194] width 73 height 8
click at [519, 226] on p "Reprice Now" at bounding box center [535, 226] width 73 height 8
click at [516, 257] on p "Reprice Now" at bounding box center [535, 257] width 73 height 8
click at [514, 288] on p "Reprice Now" at bounding box center [535, 288] width 73 height 8
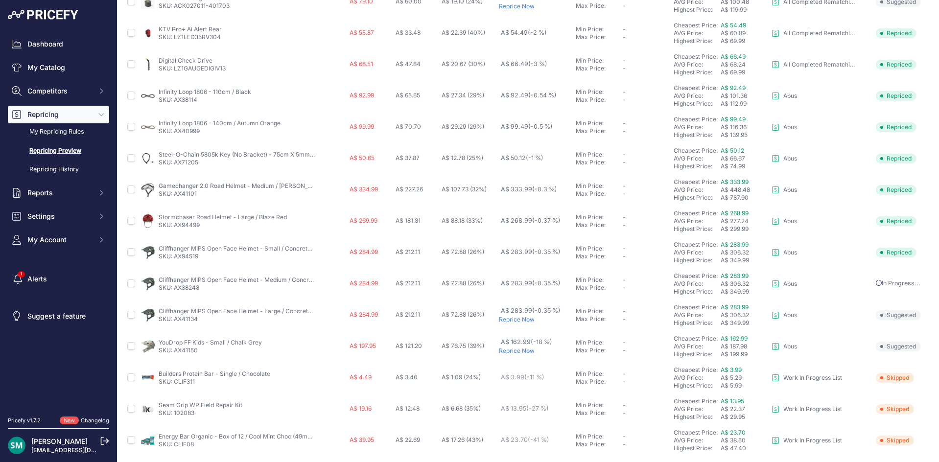
click at [510, 321] on p "Reprice Now" at bounding box center [535, 320] width 73 height 8
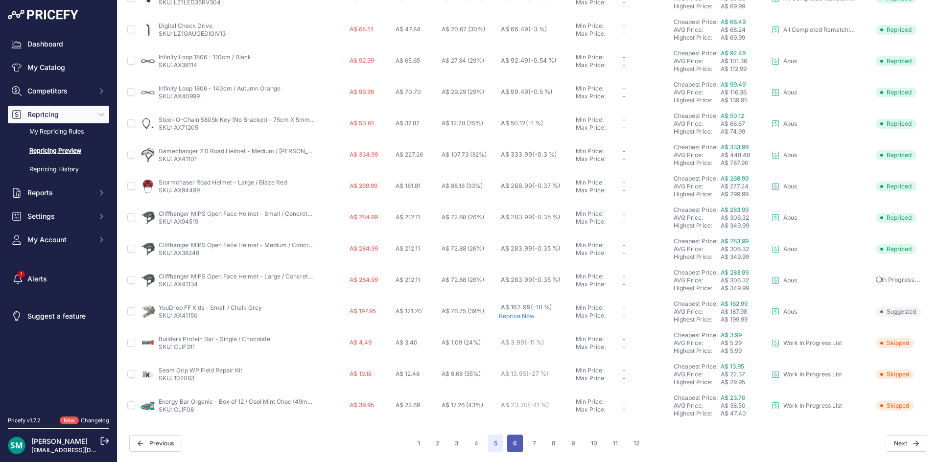
scroll to position [328, 0]
click at [508, 443] on button "6" at bounding box center [515, 444] width 16 height 18
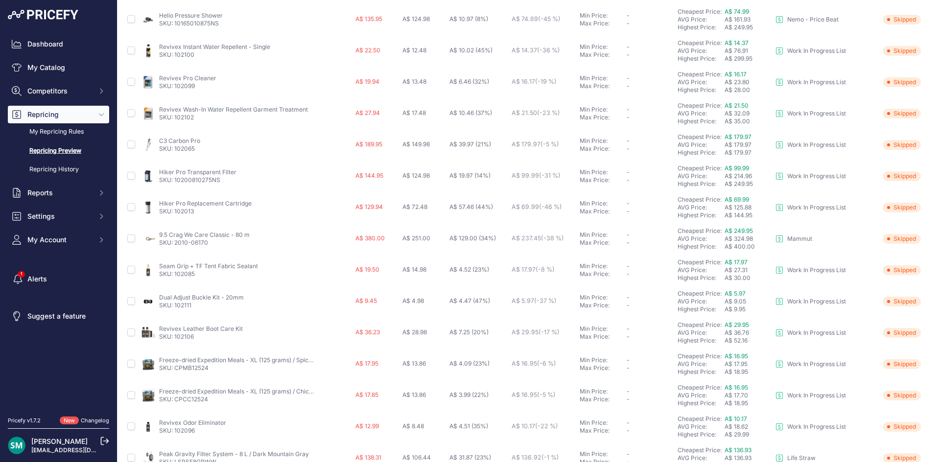
scroll to position [328, 0]
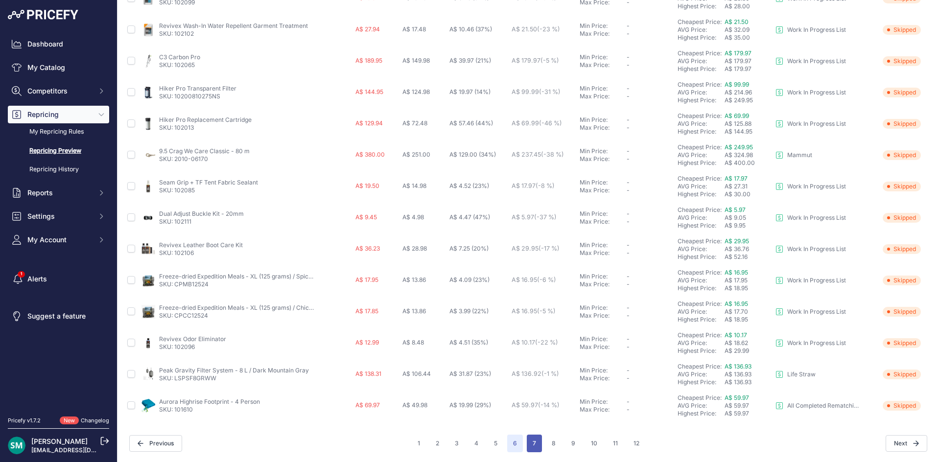
click at [531, 439] on button "7" at bounding box center [534, 444] width 15 height 18
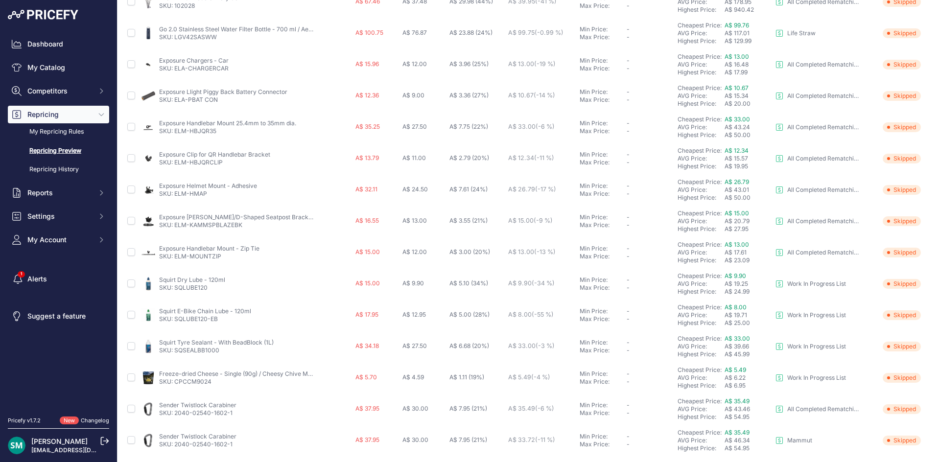
scroll to position [328, 0]
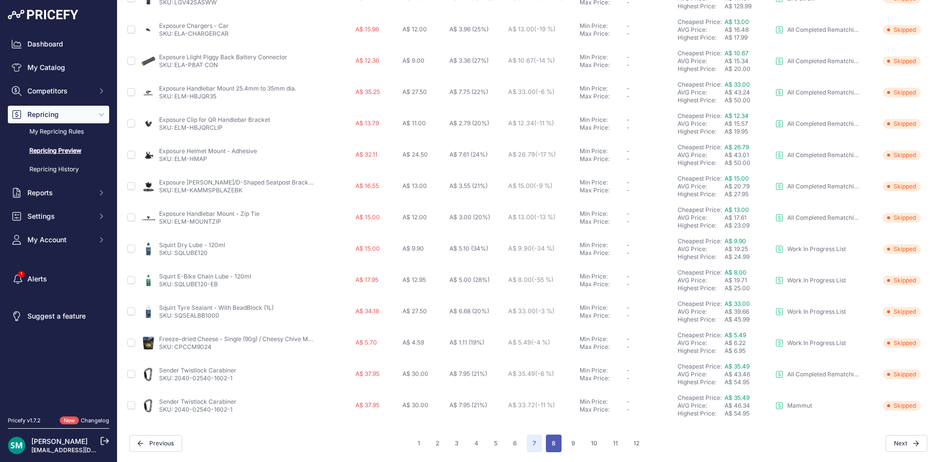
click at [555, 441] on button "8" at bounding box center [554, 444] width 16 height 18
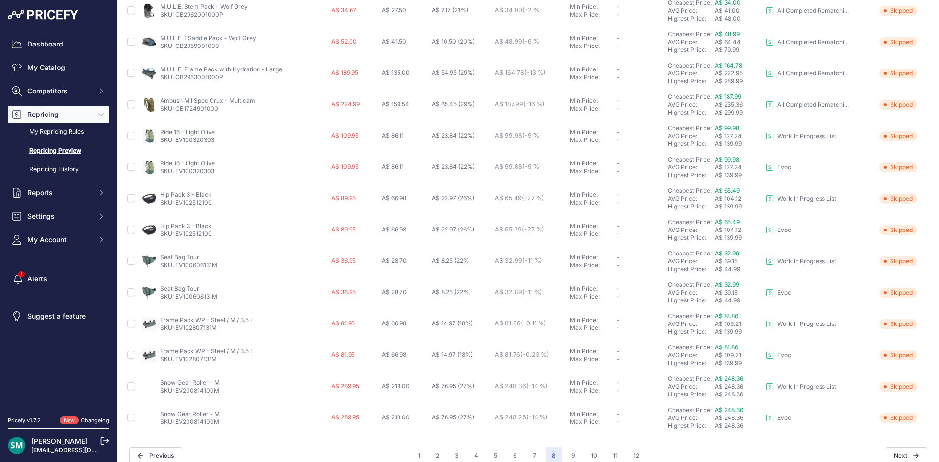
scroll to position [328, 0]
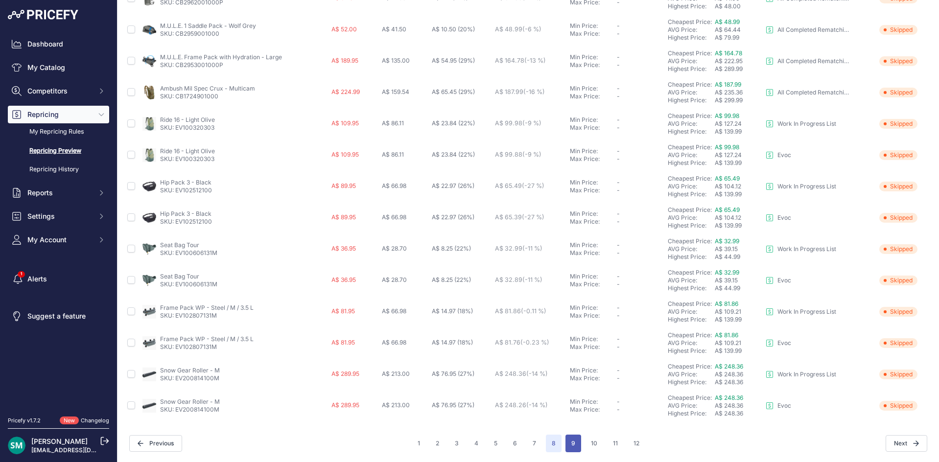
click at [570, 439] on button "9" at bounding box center [573, 444] width 16 height 18
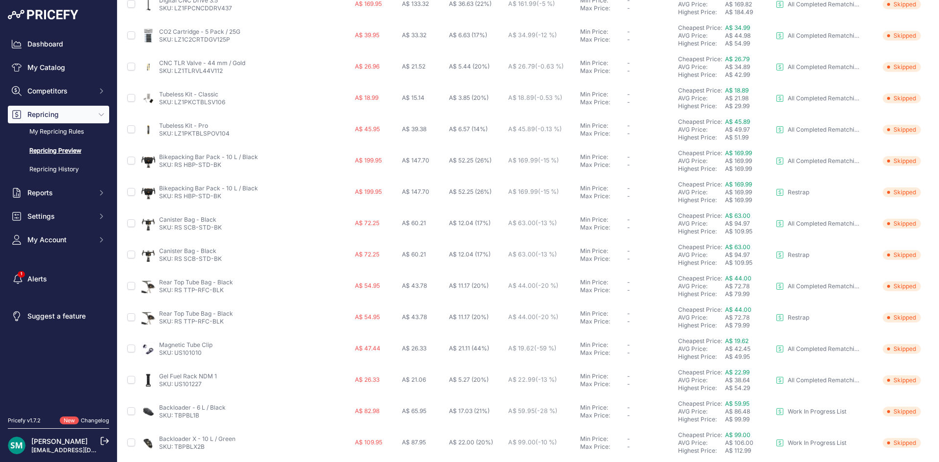
scroll to position [328, 0]
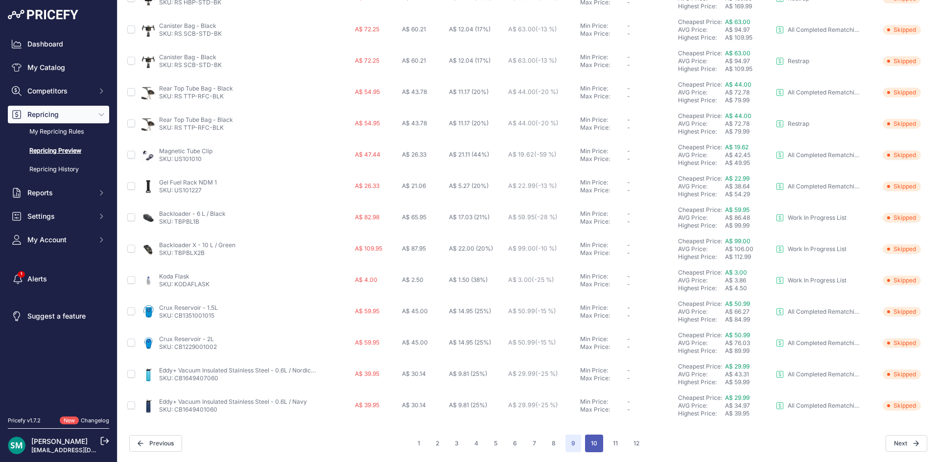
click at [592, 438] on button "10" at bounding box center [594, 444] width 18 height 18
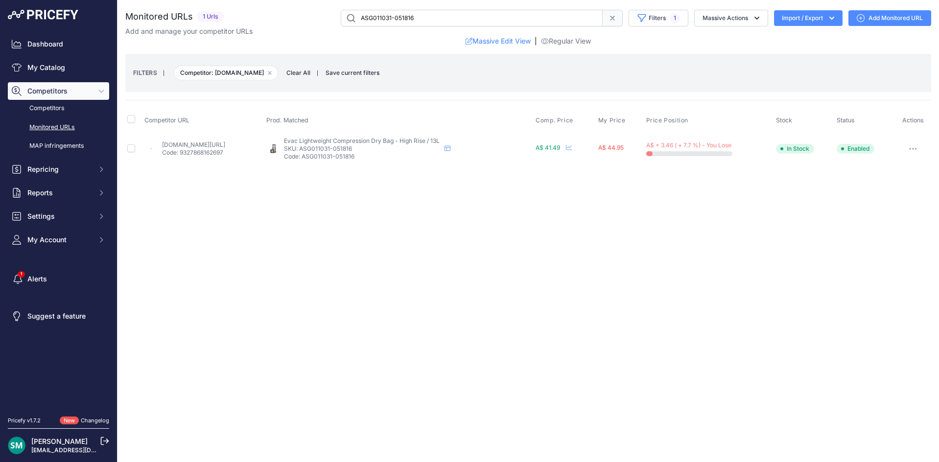
drag, startPoint x: 224, startPoint y: 149, endPoint x: 232, endPoint y: 143, distance: 10.3
click at [916, 148] on icon "button" at bounding box center [913, 149] width 8 height 2
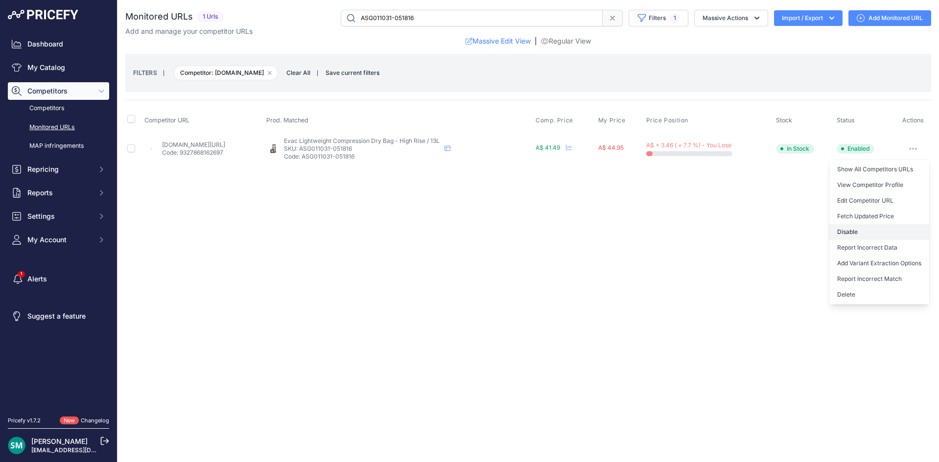
click at [903, 232] on button "Disable" at bounding box center [879, 232] width 100 height 16
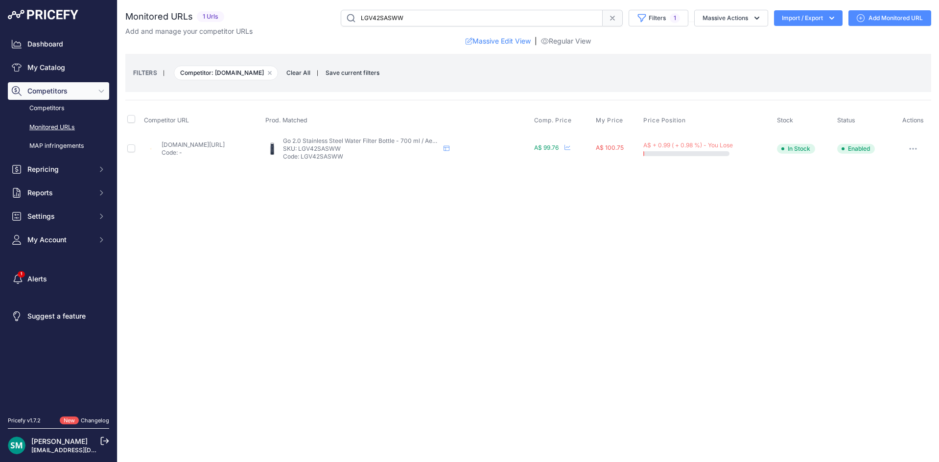
drag, startPoint x: 209, startPoint y: 138, endPoint x: 206, endPoint y: 143, distance: 6.3
drag, startPoint x: 234, startPoint y: 147, endPoint x: 249, endPoint y: 152, distance: 15.0
click at [225, 152] on p "Code: -" at bounding box center [193, 153] width 63 height 8
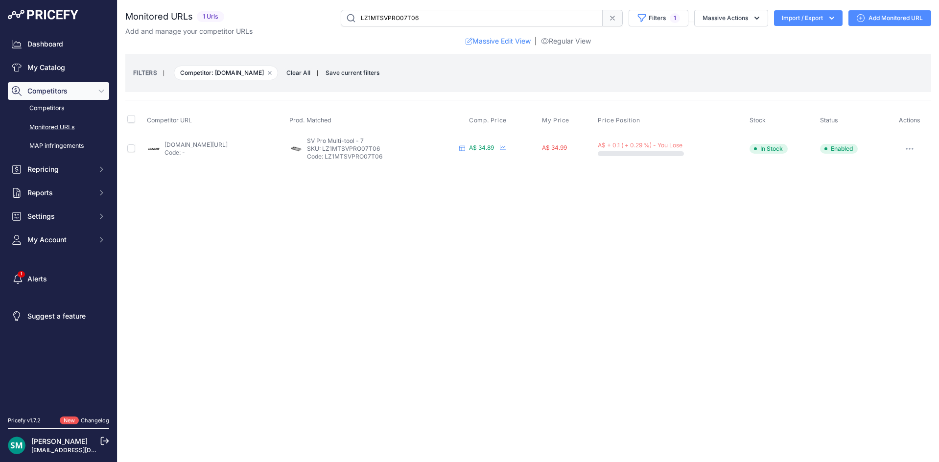
drag, startPoint x: 0, startPoint y: 0, endPoint x: 207, endPoint y: 144, distance: 252.4
